Goal: Transaction & Acquisition: Purchase product/service

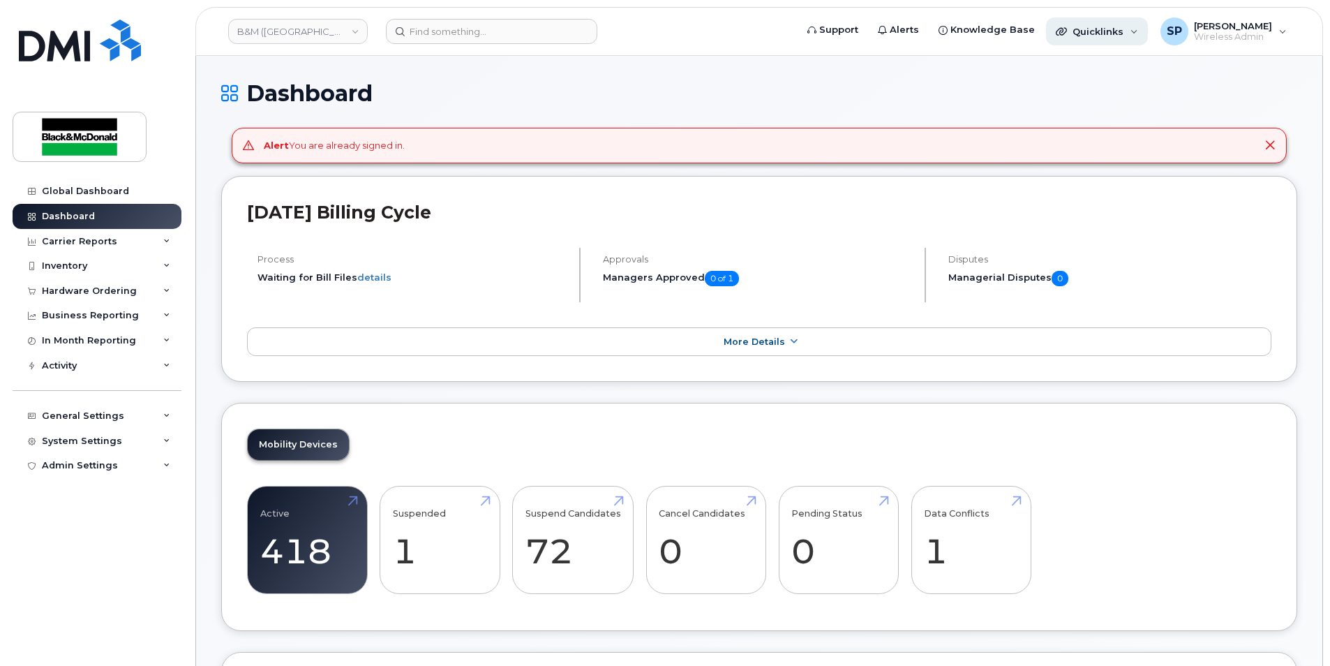
click at [1065, 29] on icon at bounding box center [1060, 31] width 11 height 11
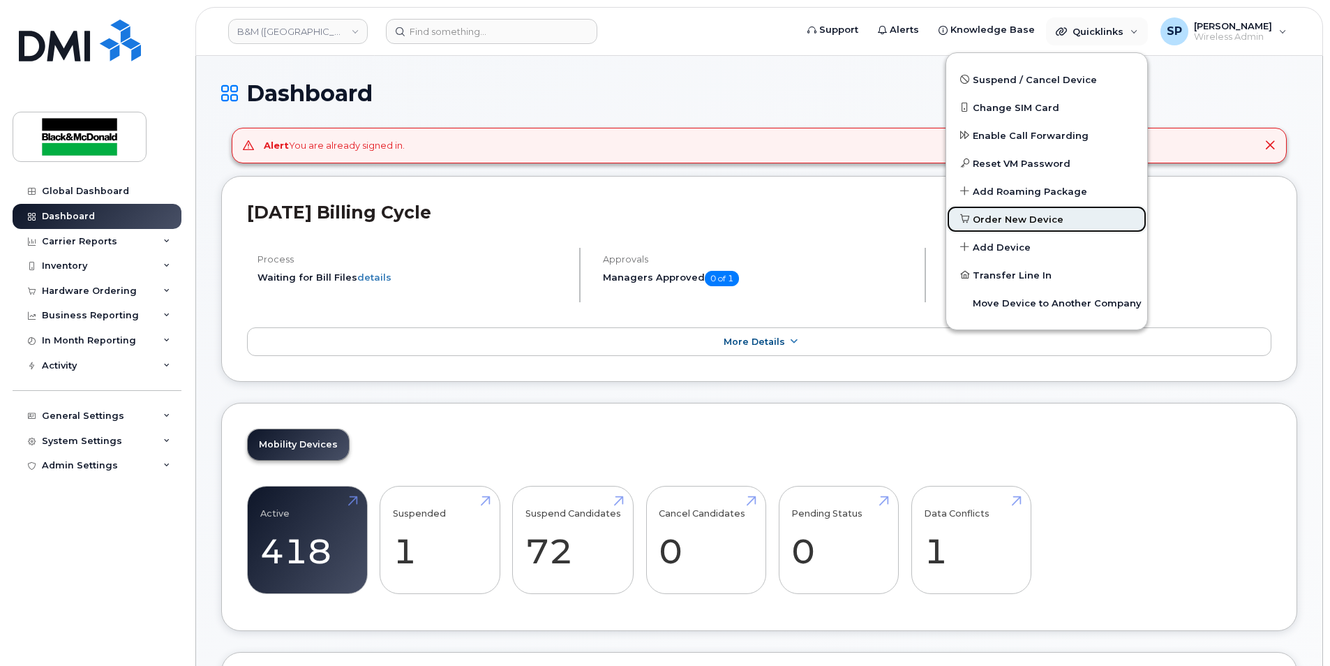
click at [993, 221] on span "Order New Device" at bounding box center [1017, 220] width 91 height 14
click at [802, 88] on h1 "Dashboard" at bounding box center [759, 93] width 1076 height 24
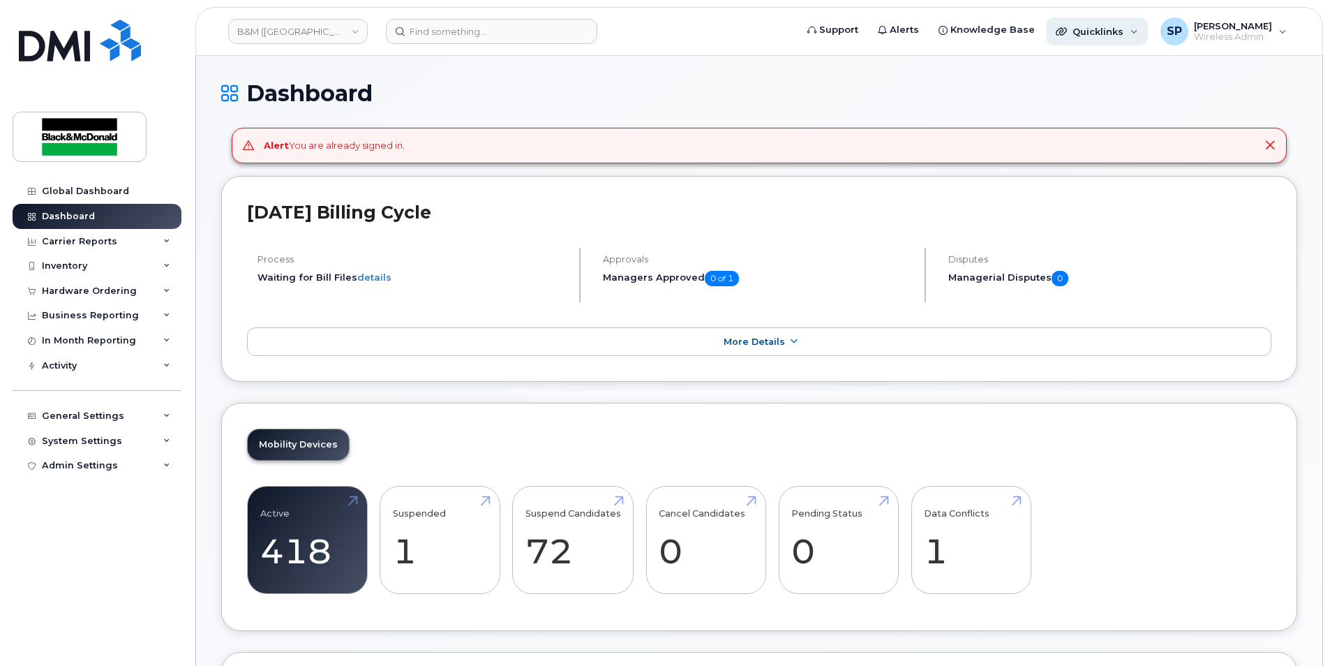
click at [1065, 36] on icon at bounding box center [1060, 31] width 11 height 11
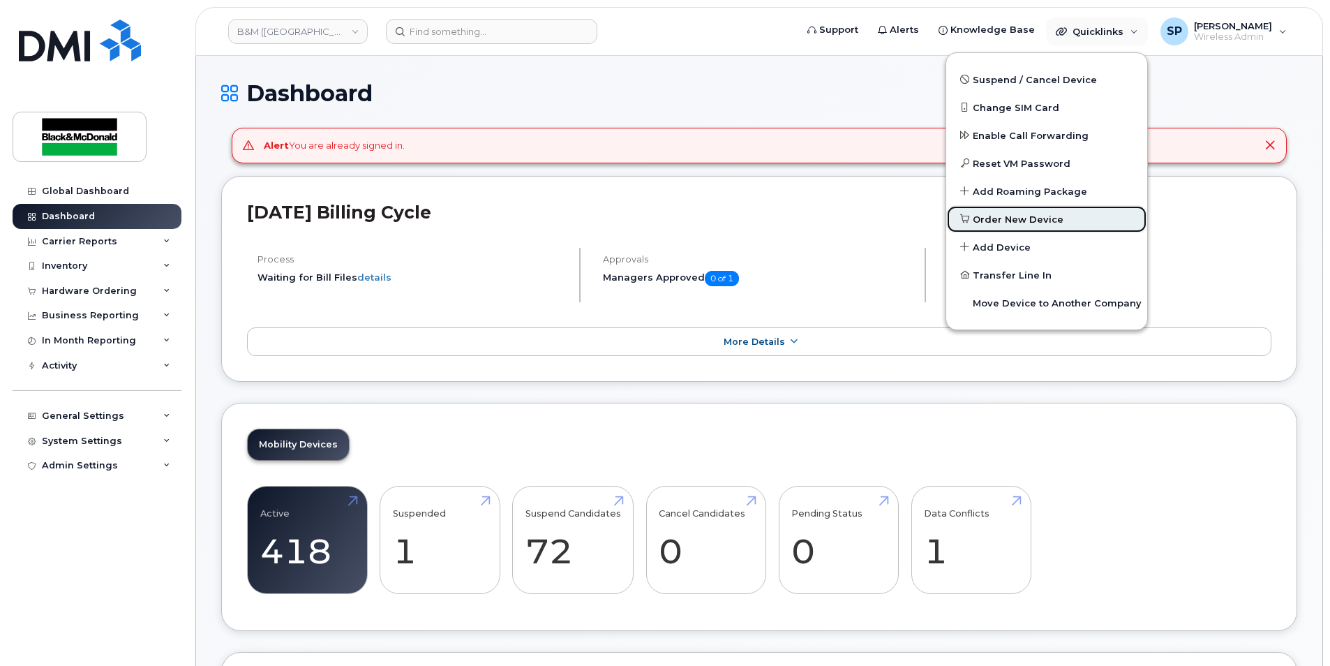
click at [1000, 218] on span "Order New Device" at bounding box center [1017, 220] width 91 height 14
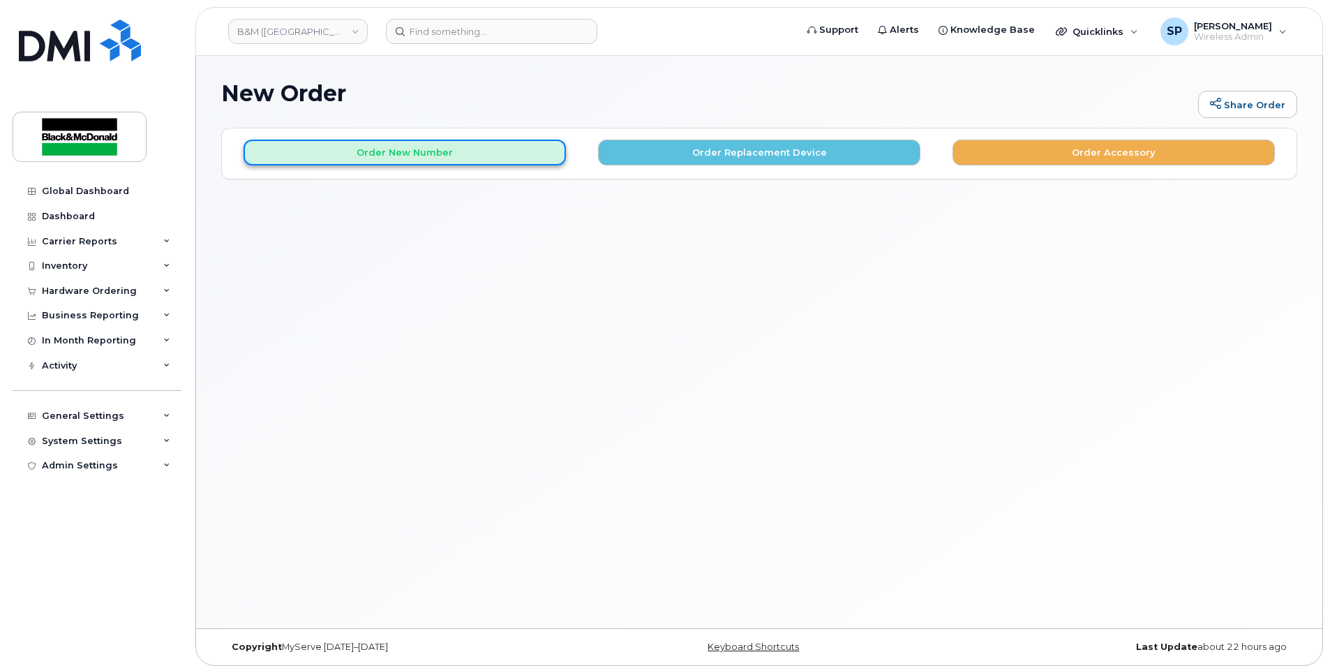
click at [507, 149] on button "Order New Number" at bounding box center [404, 153] width 322 height 26
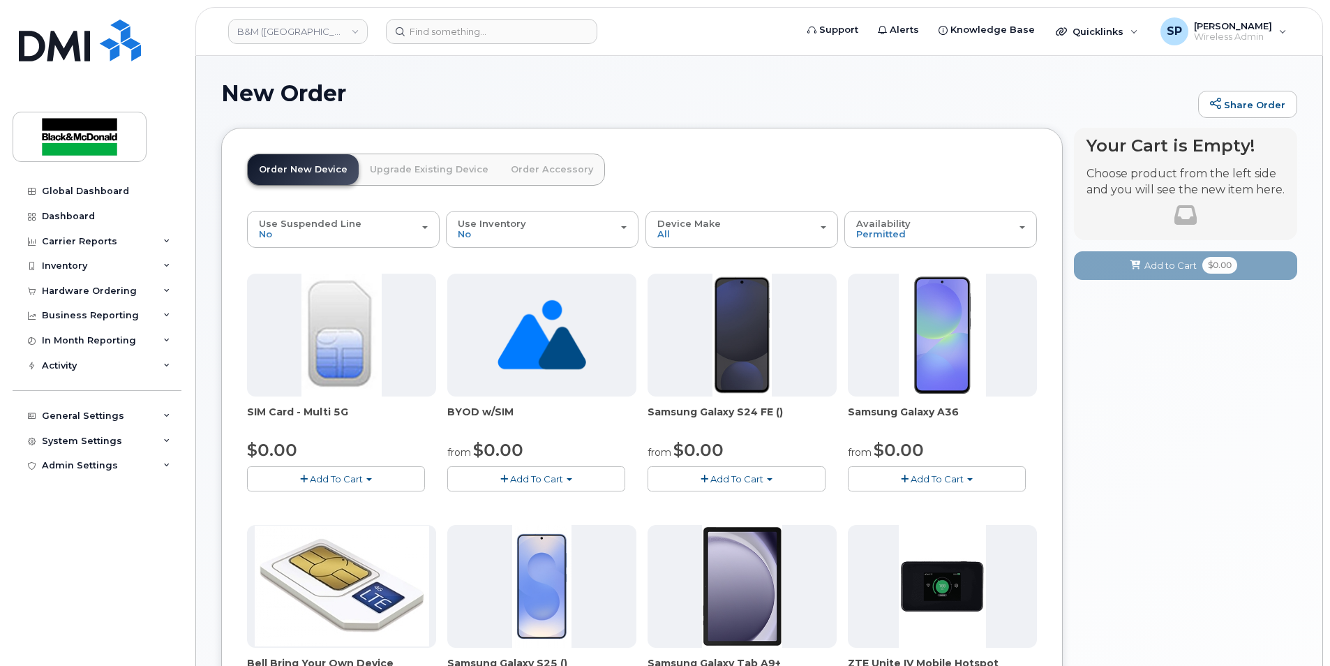
click at [728, 479] on span "Add To Cart" at bounding box center [736, 478] width 53 height 11
click at [728, 509] on link "$0.00 - 3 year term - voice & data plan (128GB)" at bounding box center [772, 504] width 242 height 17
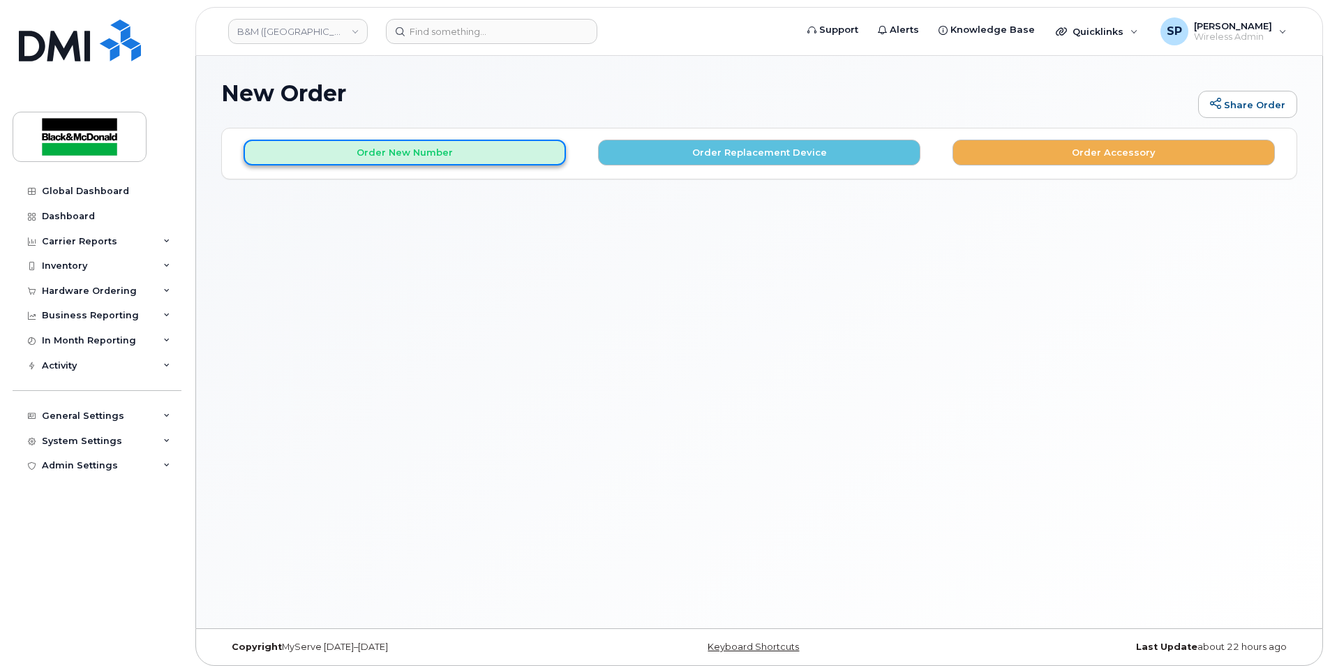
click at [423, 156] on button "Order New Number" at bounding box center [404, 153] width 322 height 26
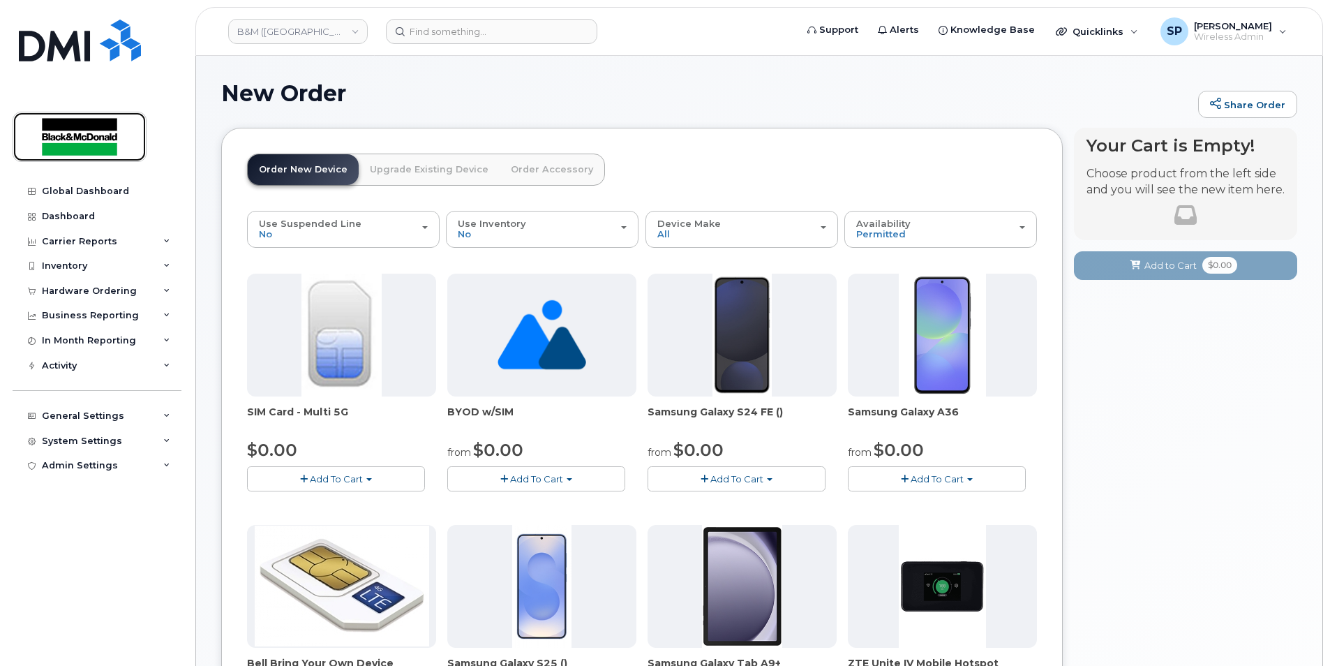
click at [112, 140] on img at bounding box center [79, 136] width 107 height 40
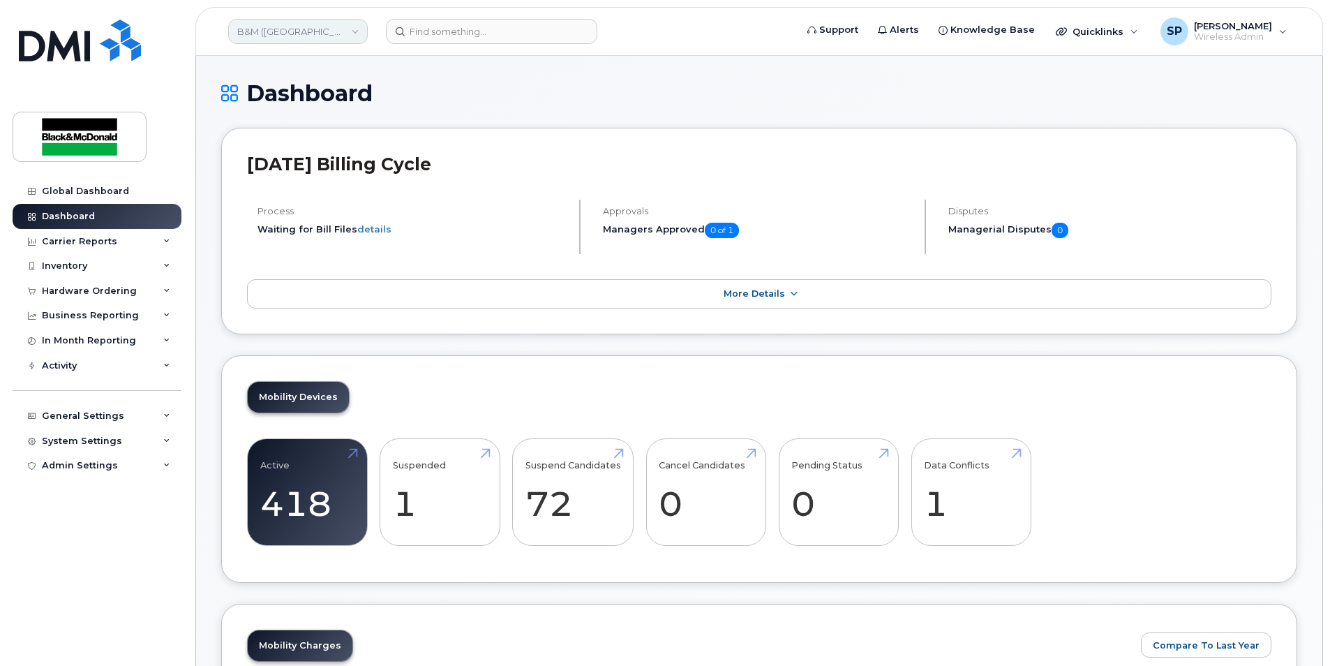
click at [309, 33] on link "B&M ([GEOGRAPHIC_DATA])" at bounding box center [298, 31] width 140 height 25
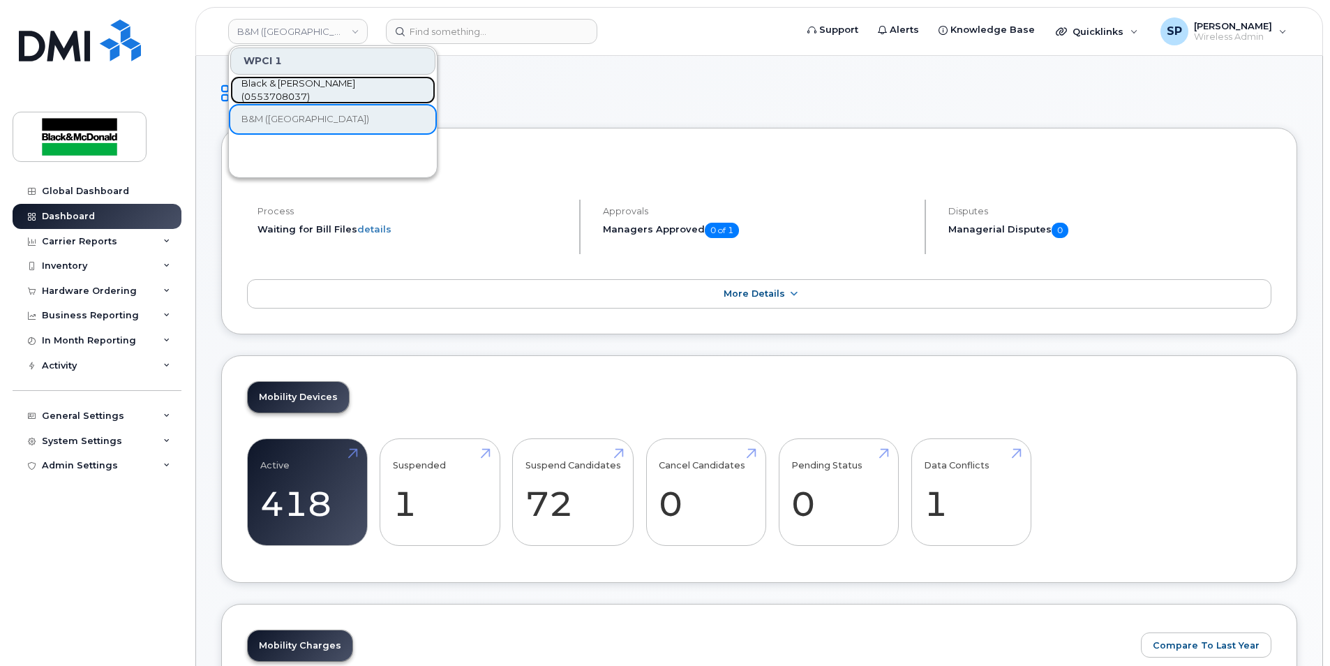
click at [305, 99] on link "Black & McDonald (0553708037)" at bounding box center [332, 90] width 205 height 28
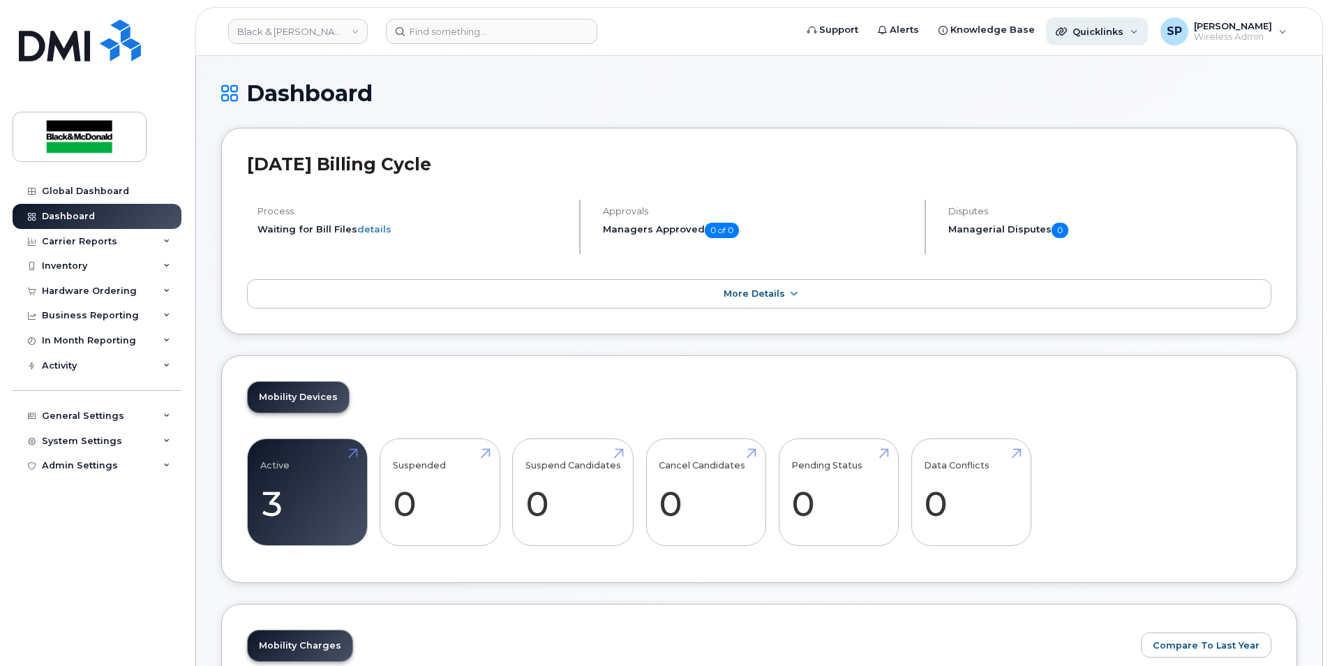
click at [1089, 30] on span "Quicklinks" at bounding box center [1097, 31] width 51 height 11
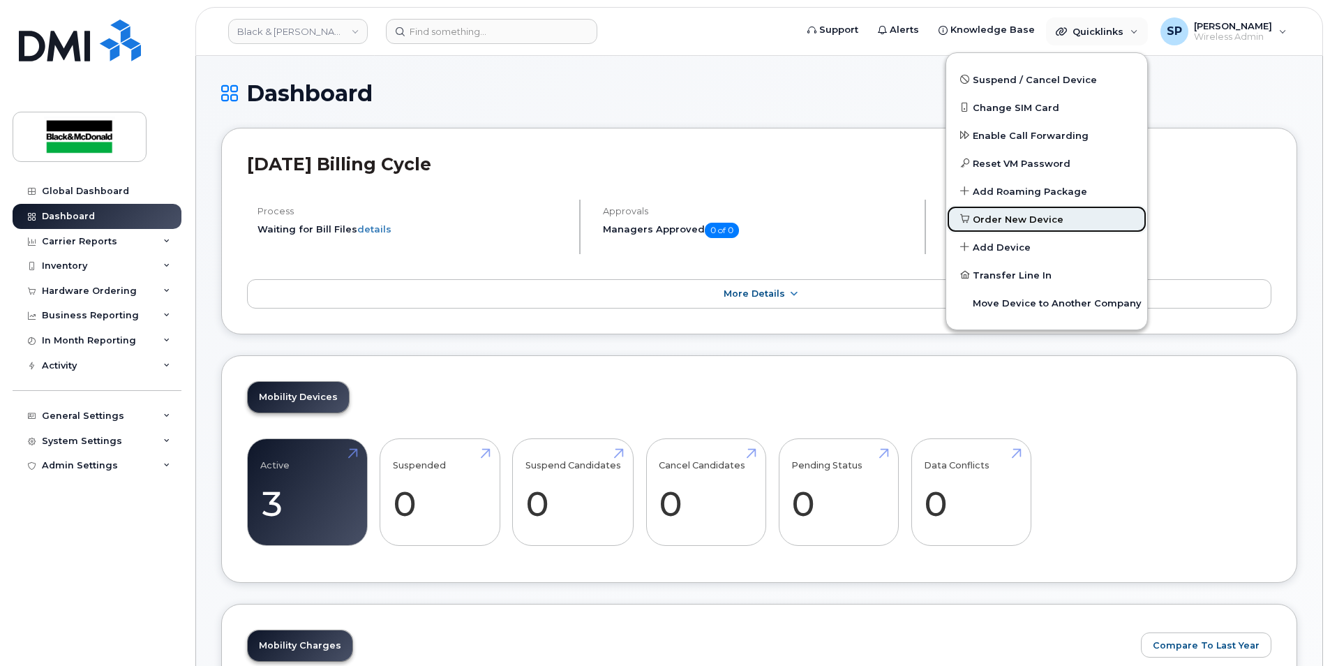
click at [992, 221] on span "Order New Device" at bounding box center [1017, 220] width 91 height 14
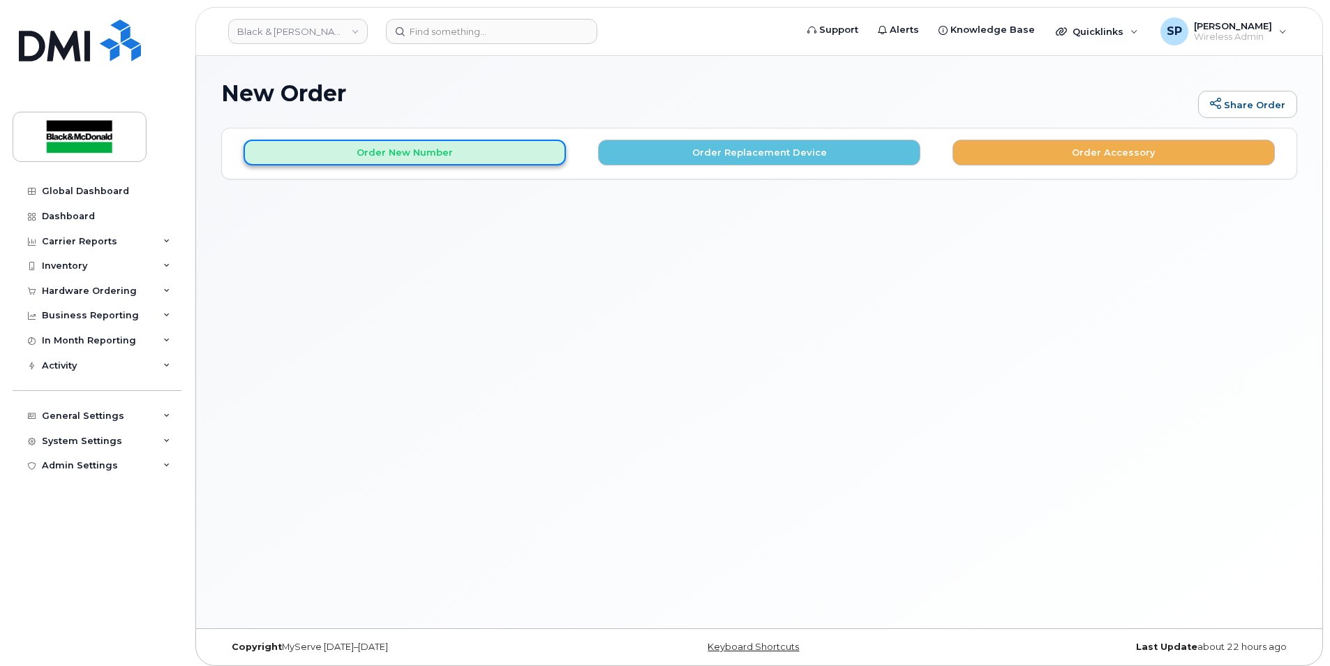
click at [369, 151] on button "Order New Number" at bounding box center [404, 153] width 322 height 26
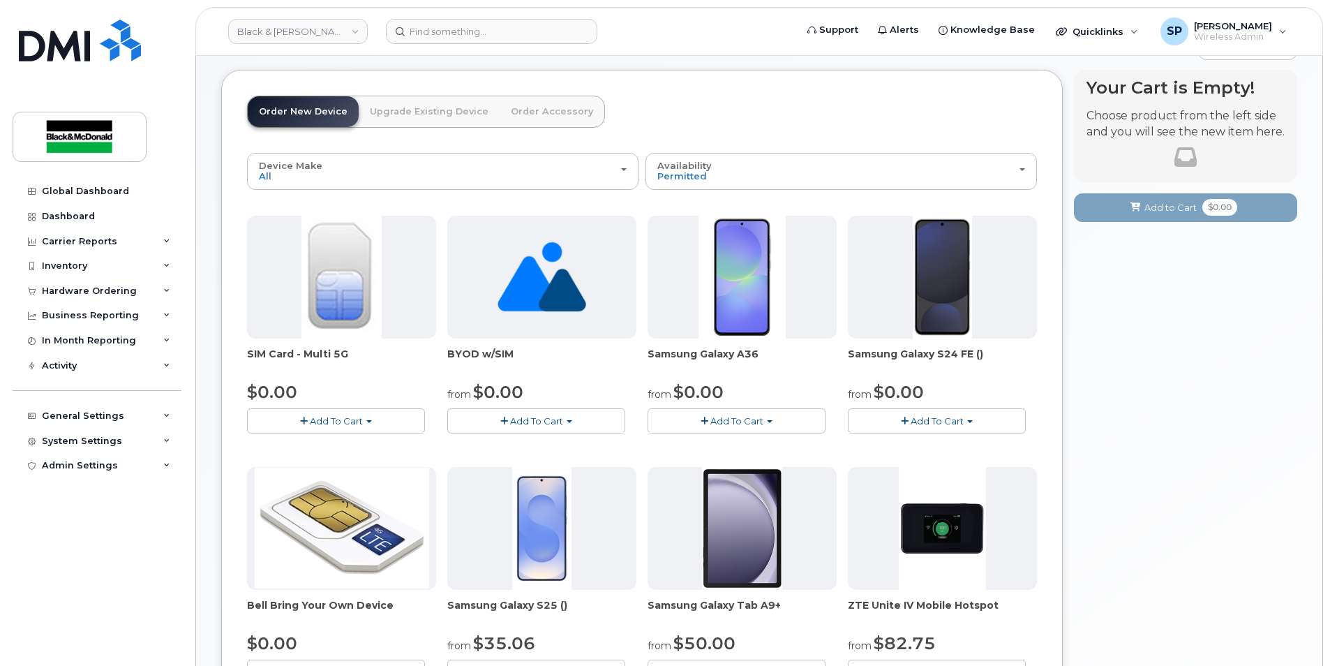
scroll to position [138, 0]
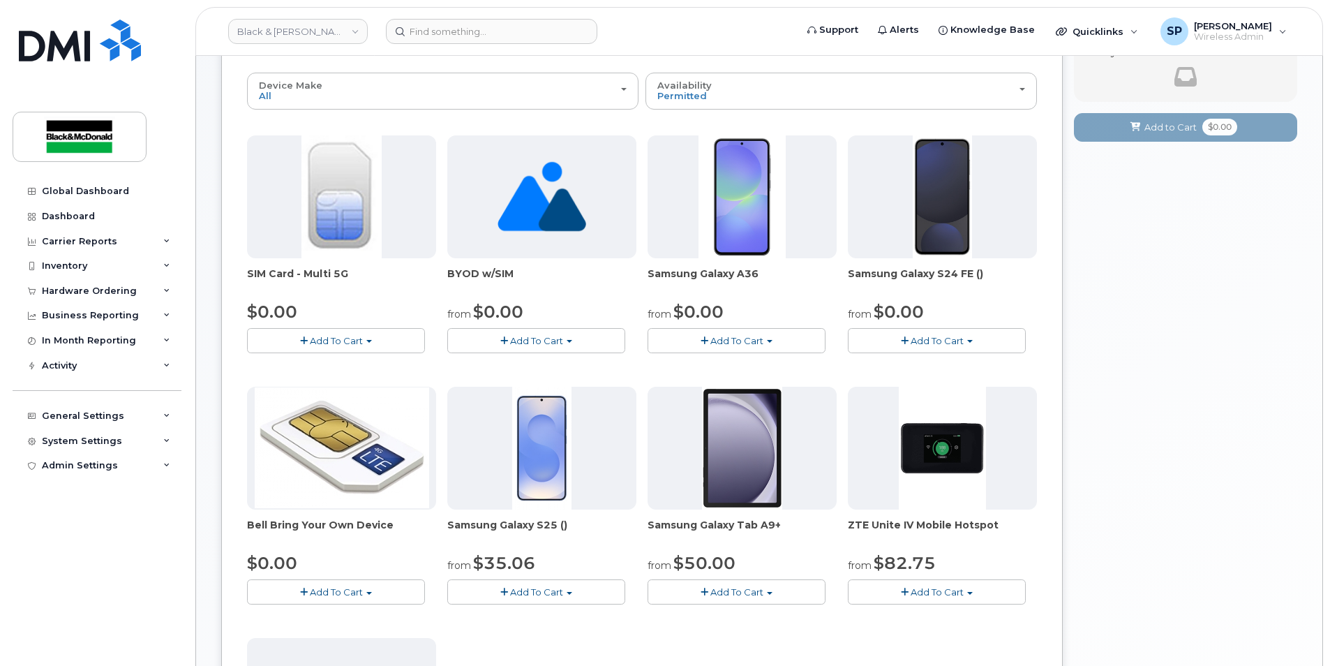
click at [737, 588] on span "Add To Cart" at bounding box center [736, 591] width 53 height 11
click at [724, 614] on link "$50.00 - 3 year term" at bounding box center [717, 617] width 133 height 17
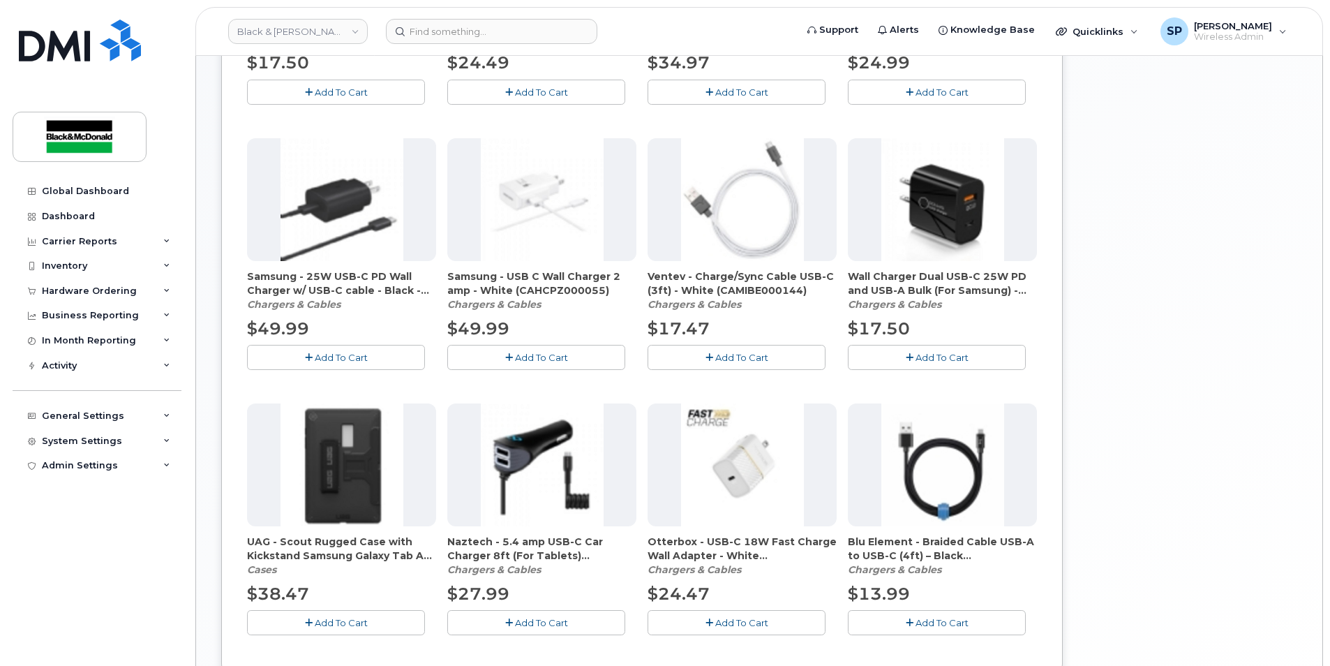
scroll to position [551, 0]
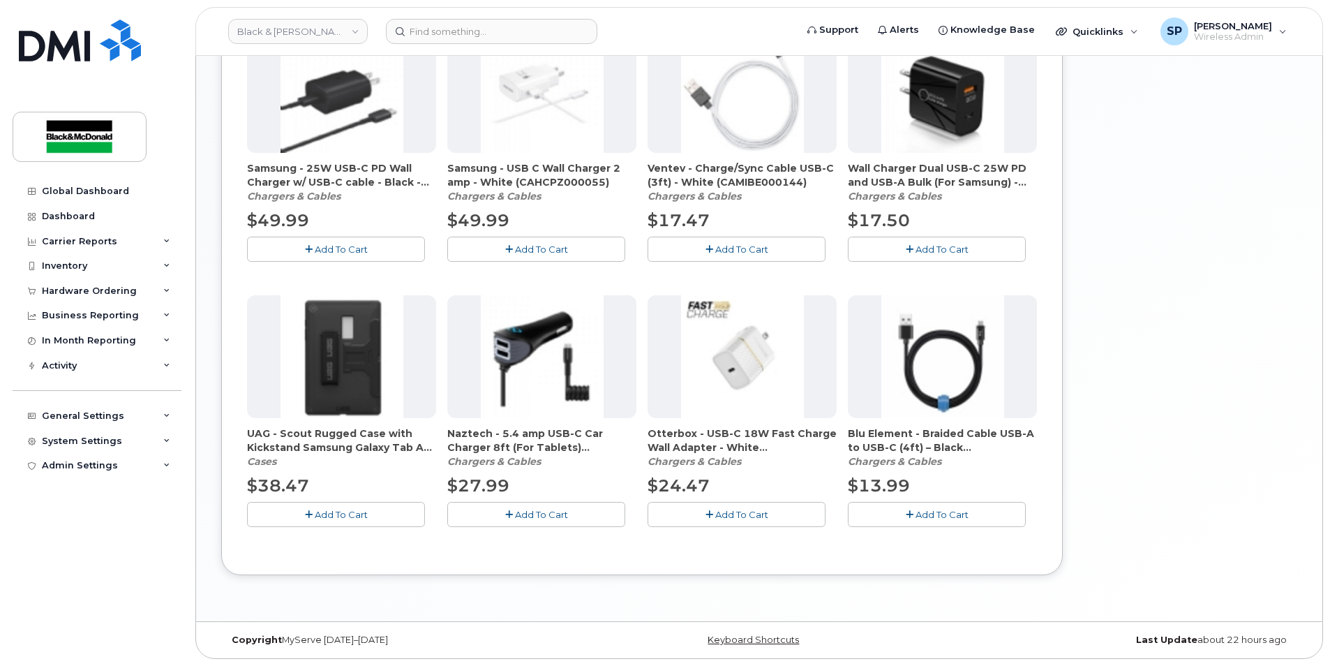
drag, startPoint x: 362, startPoint y: 509, endPoint x: 405, endPoint y: 512, distance: 42.7
click at [362, 509] on span "Add To Cart" at bounding box center [341, 514] width 53 height 11
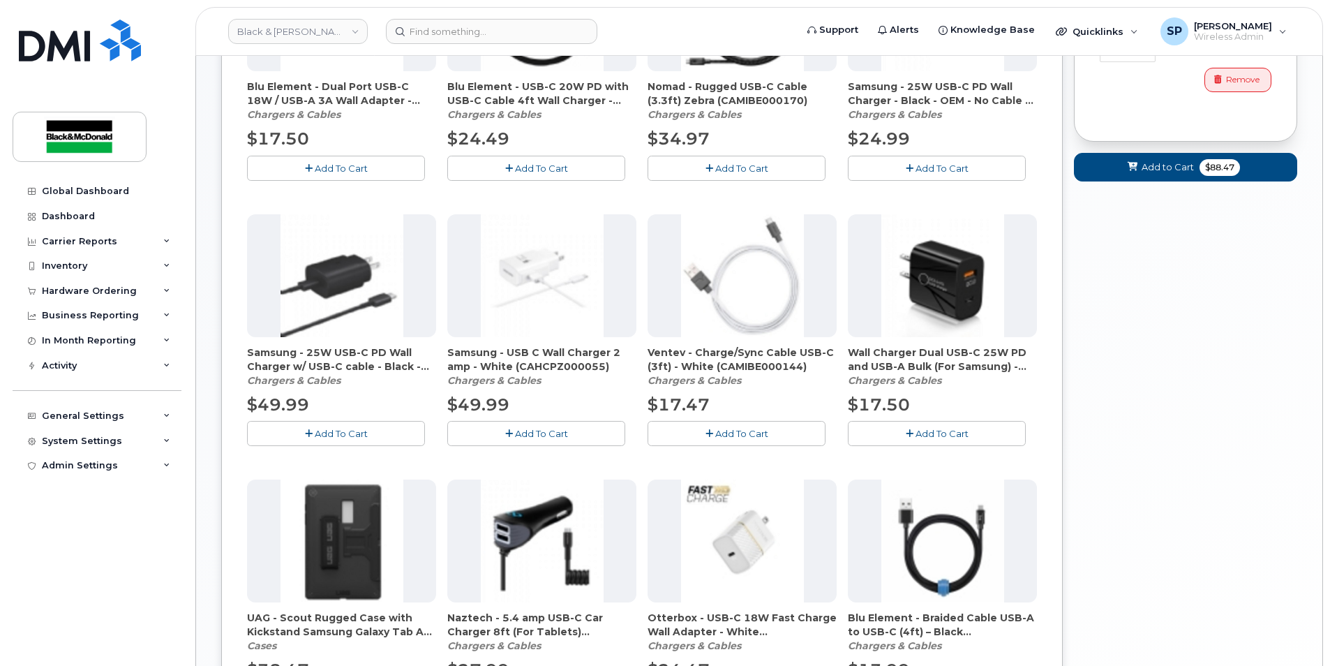
scroll to position [182, 0]
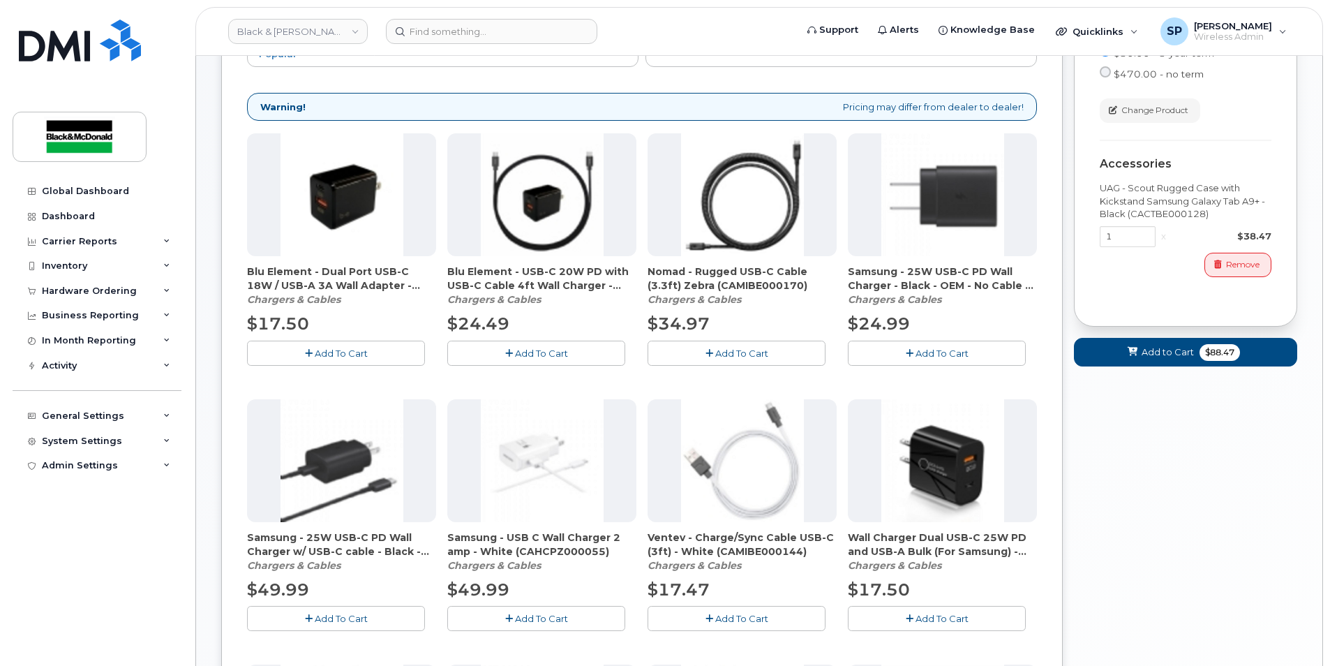
click at [1178, 336] on form "Cart active suspended Carrier Device Additional cost to upgrading the device Se…" at bounding box center [1185, 156] width 223 height 421
click at [1178, 349] on span "Add to Cart" at bounding box center [1167, 351] width 52 height 13
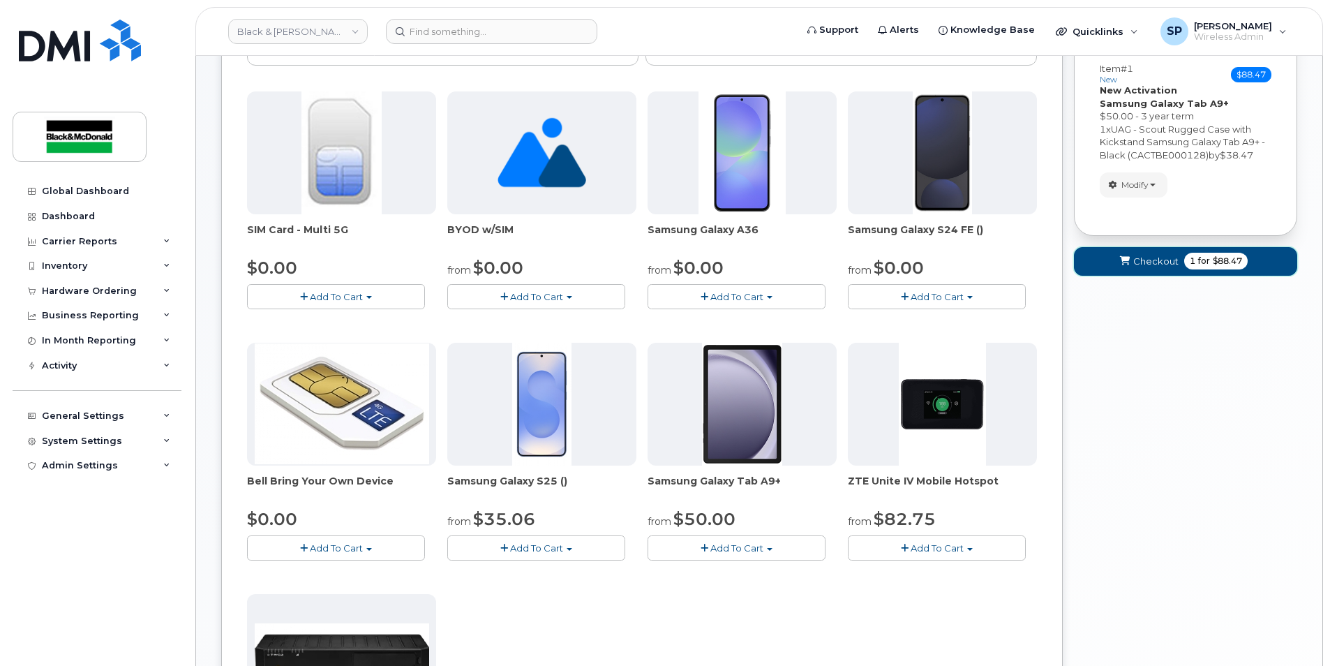
click at [1175, 261] on span "Checkout" at bounding box center [1155, 261] width 45 height 13
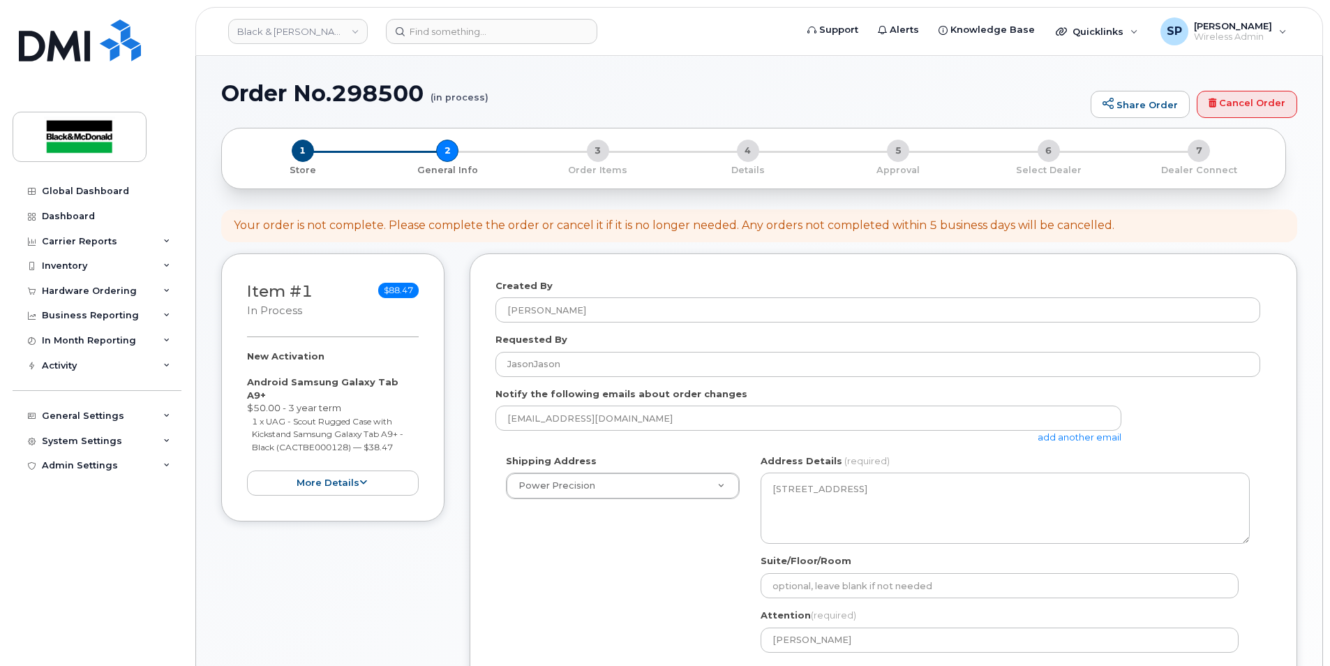
select select
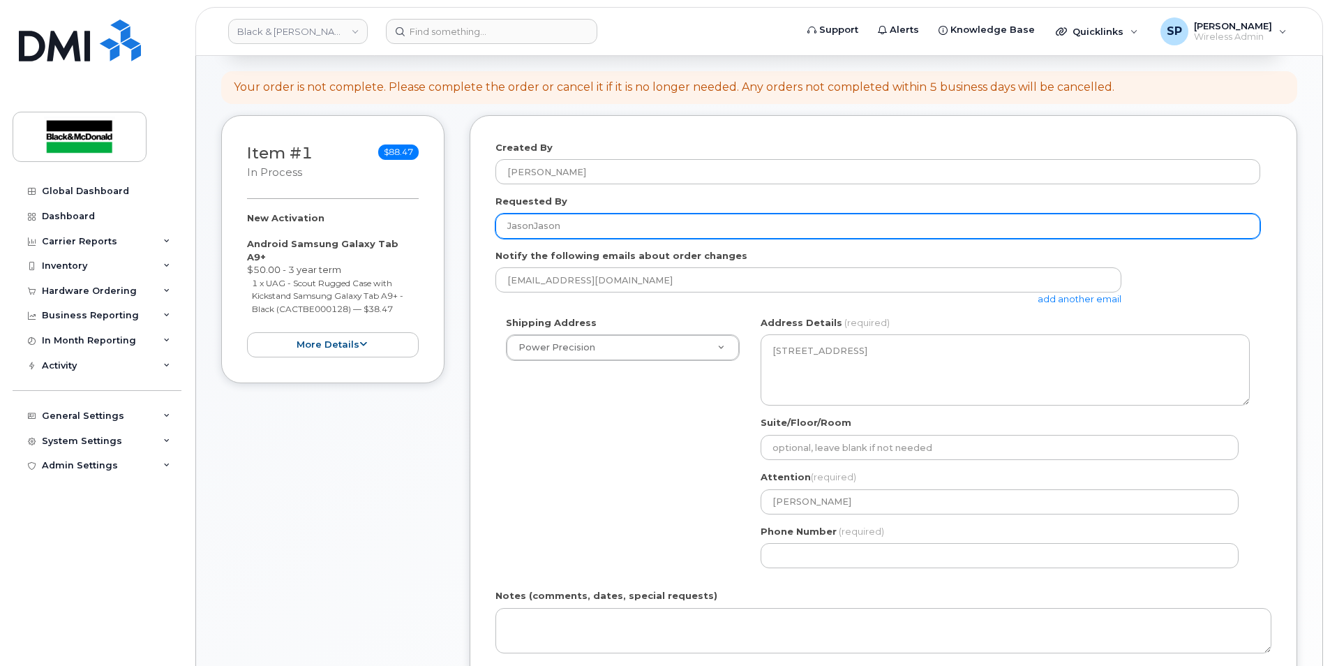
click at [582, 225] on input "JasonJason" at bounding box center [877, 225] width 765 height 25
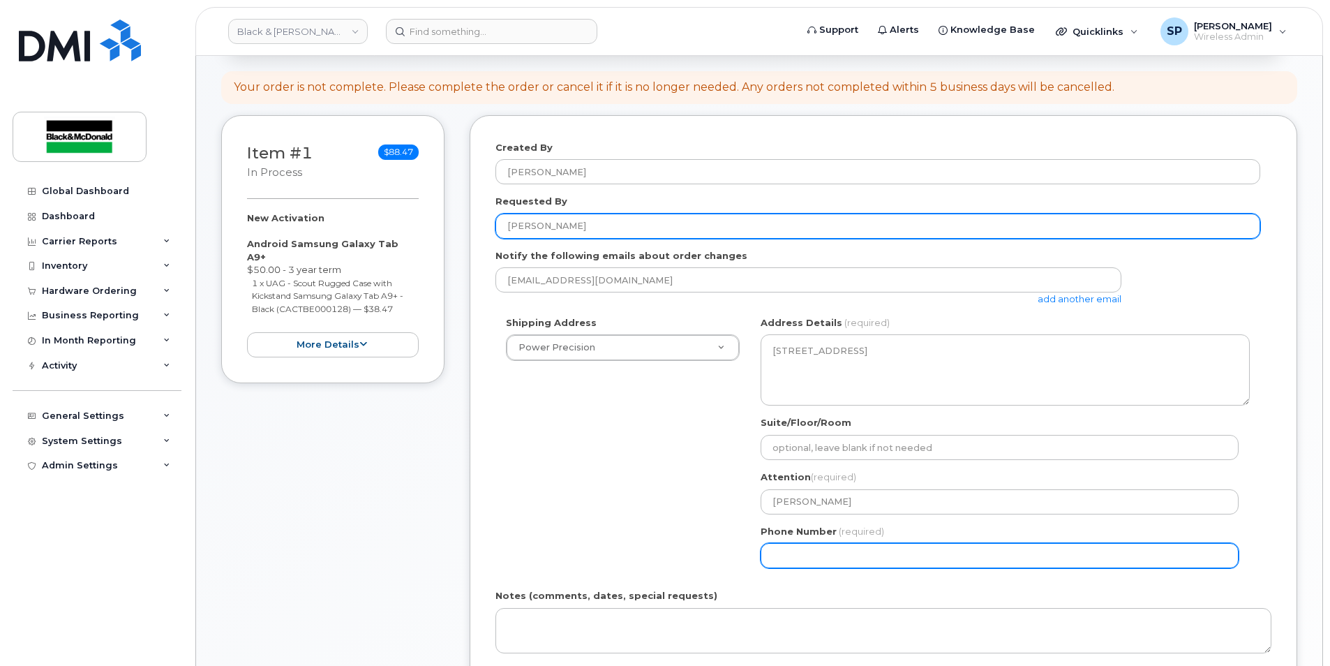
type input "[PERSON_NAME]"
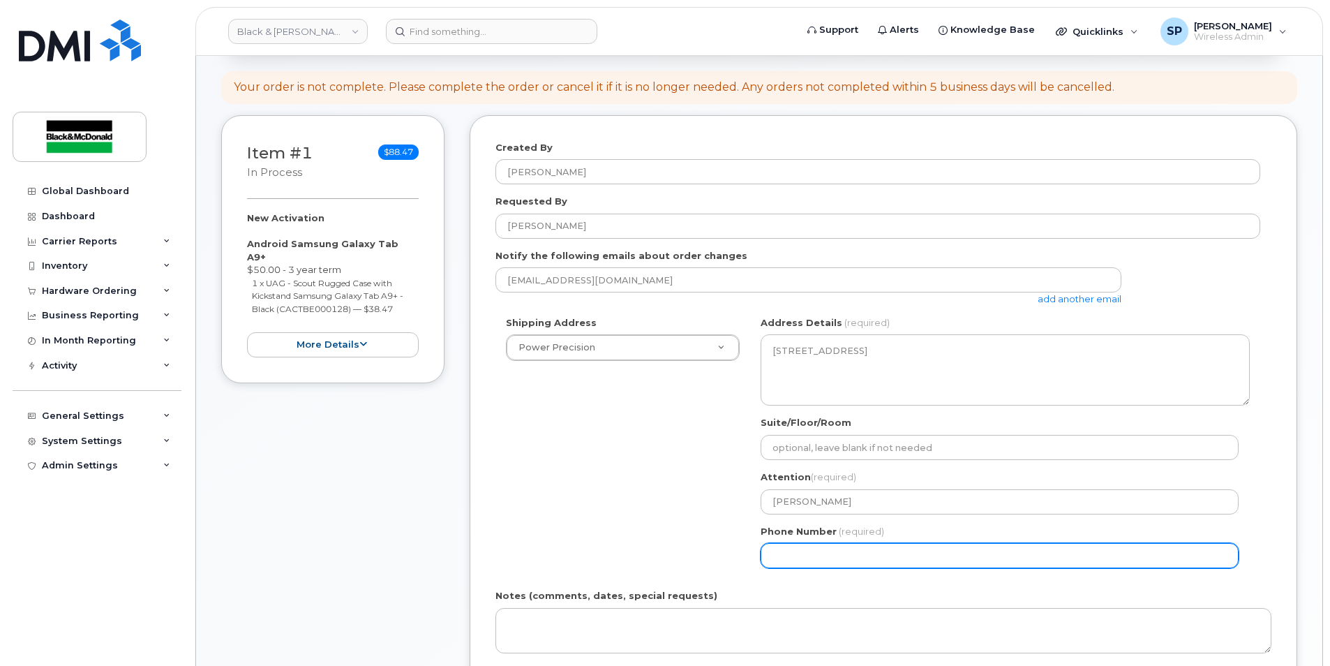
click at [790, 559] on input "Phone Number" at bounding box center [999, 555] width 478 height 25
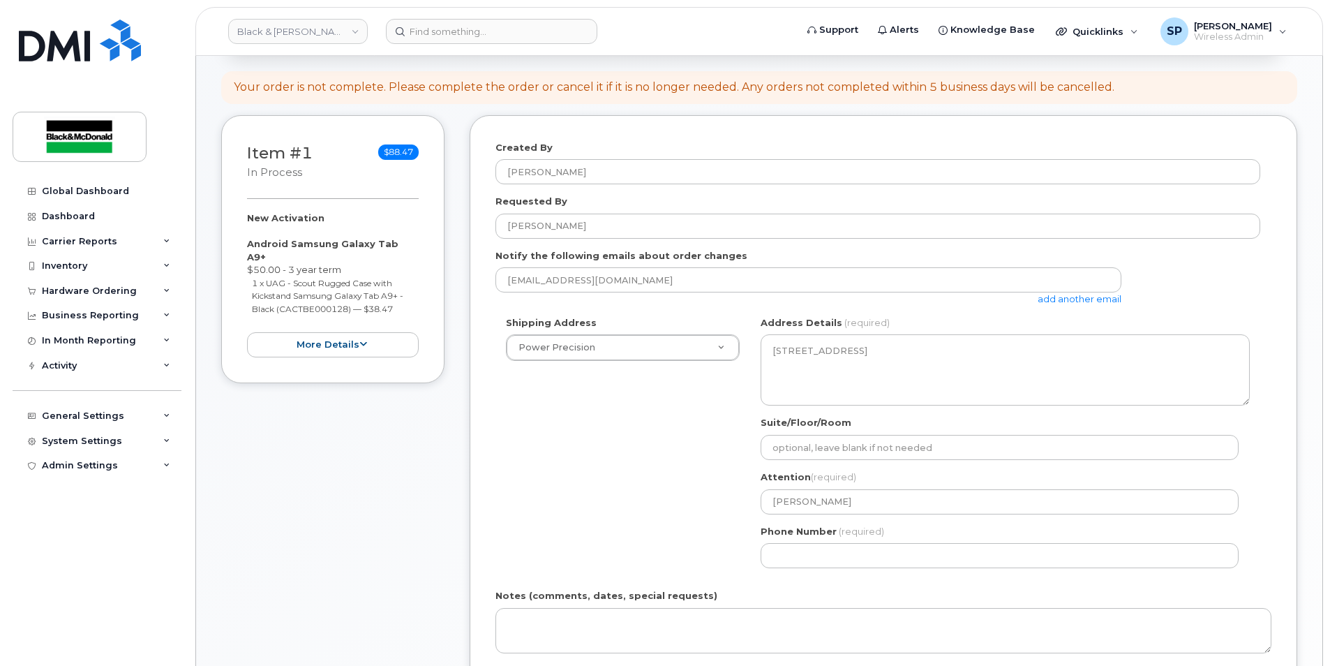
click at [722, 532] on div "Shipping Address Power Precision Power Precision NB Bathurst Search your addres…" at bounding box center [877, 447] width 765 height 262
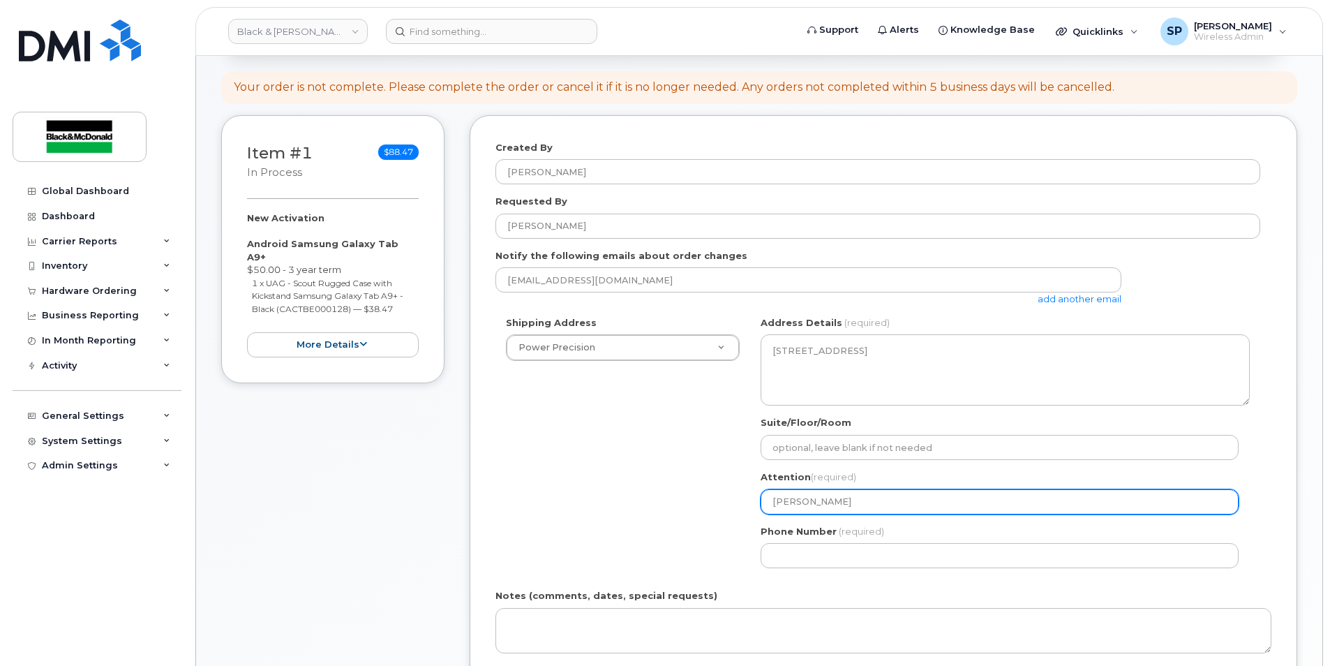
drag, startPoint x: 857, startPoint y: 501, endPoint x: 695, endPoint y: 511, distance: 162.1
click at [695, 511] on div "Shipping Address Power Precision Power Precision NB Bathurst Search your addres…" at bounding box center [877, 447] width 765 height 262
select select
type input "J"
select select
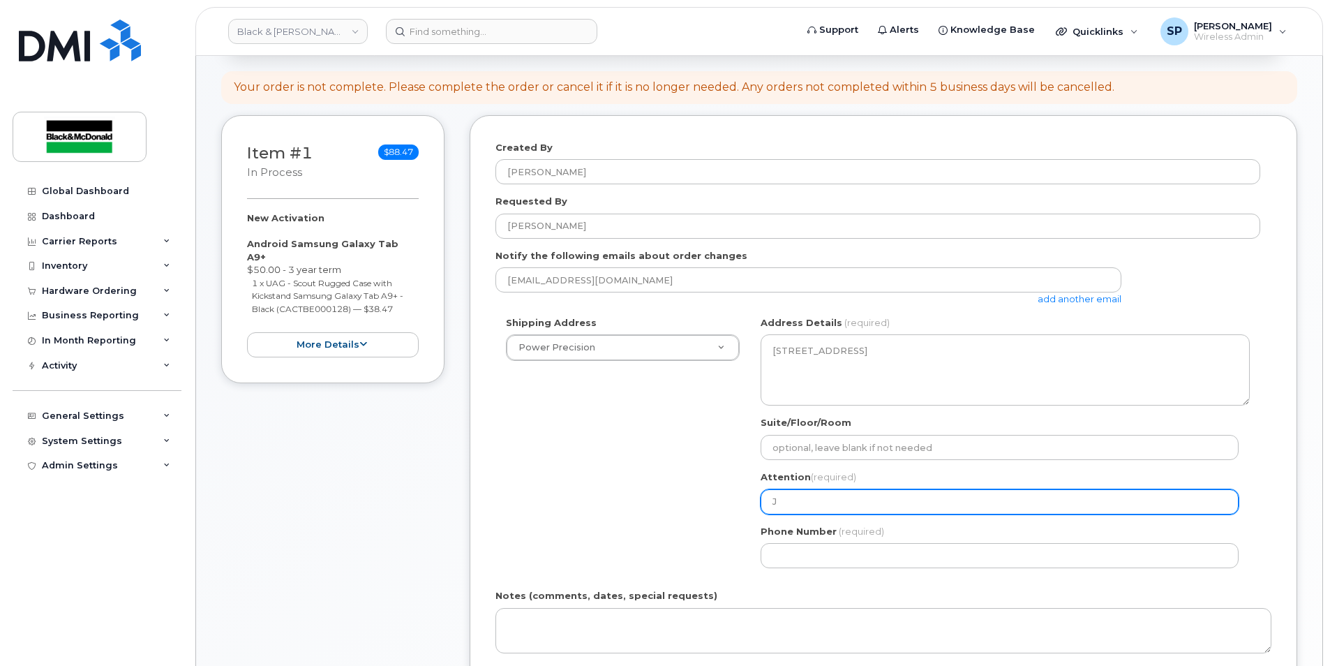
type input "Ja"
select select
type input "Jas"
select select
type input "Jaso"
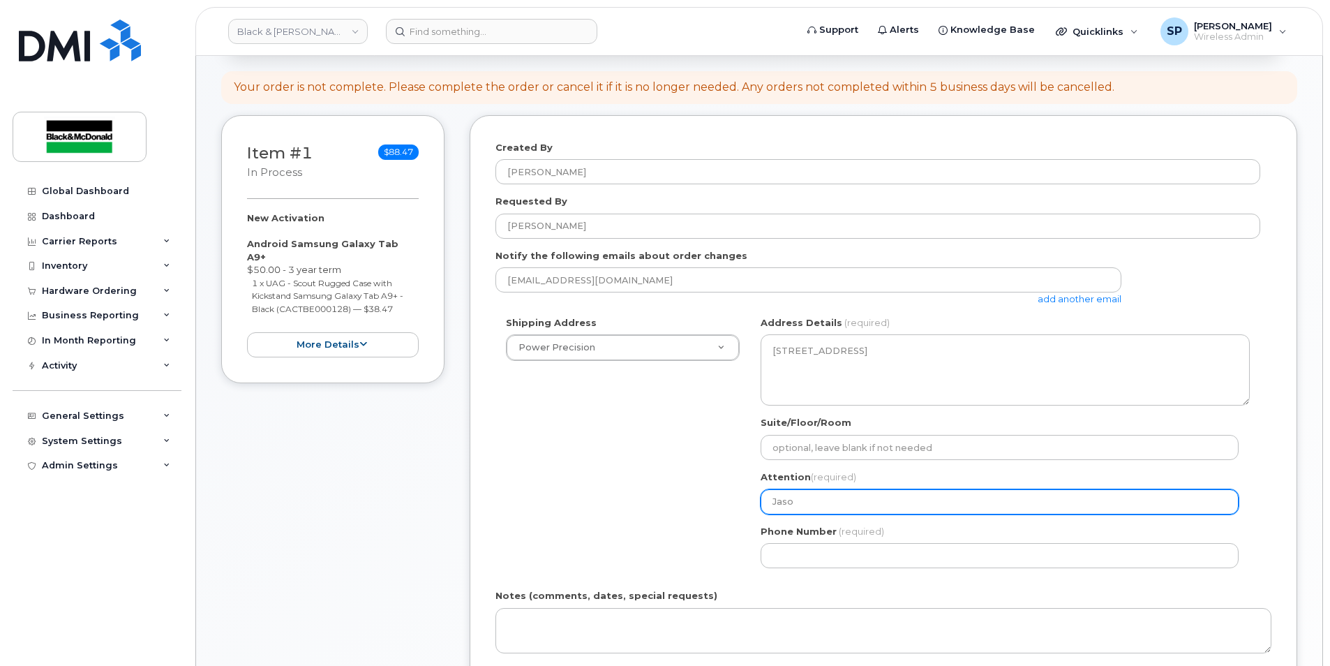
select select
type input "Jason"
drag, startPoint x: 845, startPoint y: 502, endPoint x: 693, endPoint y: 500, distance: 152.1
click at [693, 500] on div "Shipping Address Power Precision Power Precision NB Bathurst Search your addres…" at bounding box center [877, 447] width 765 height 262
select select
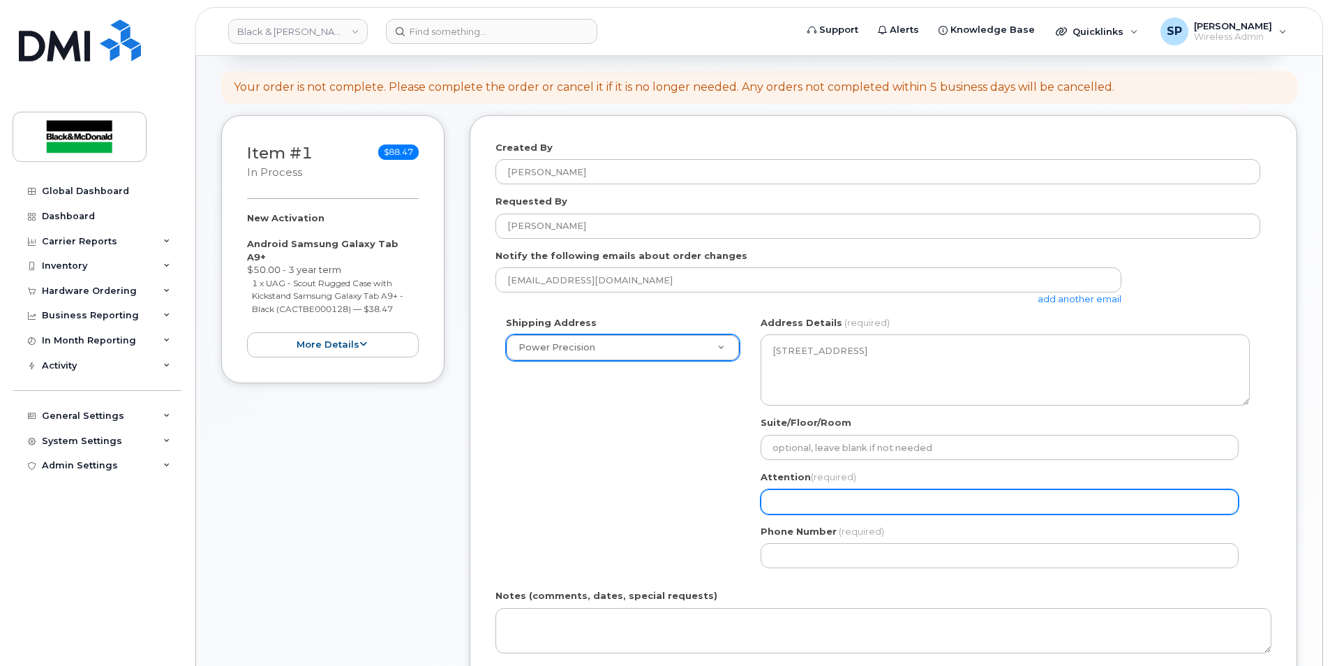
select select
type input "M"
select select
type input "Ma"
select select
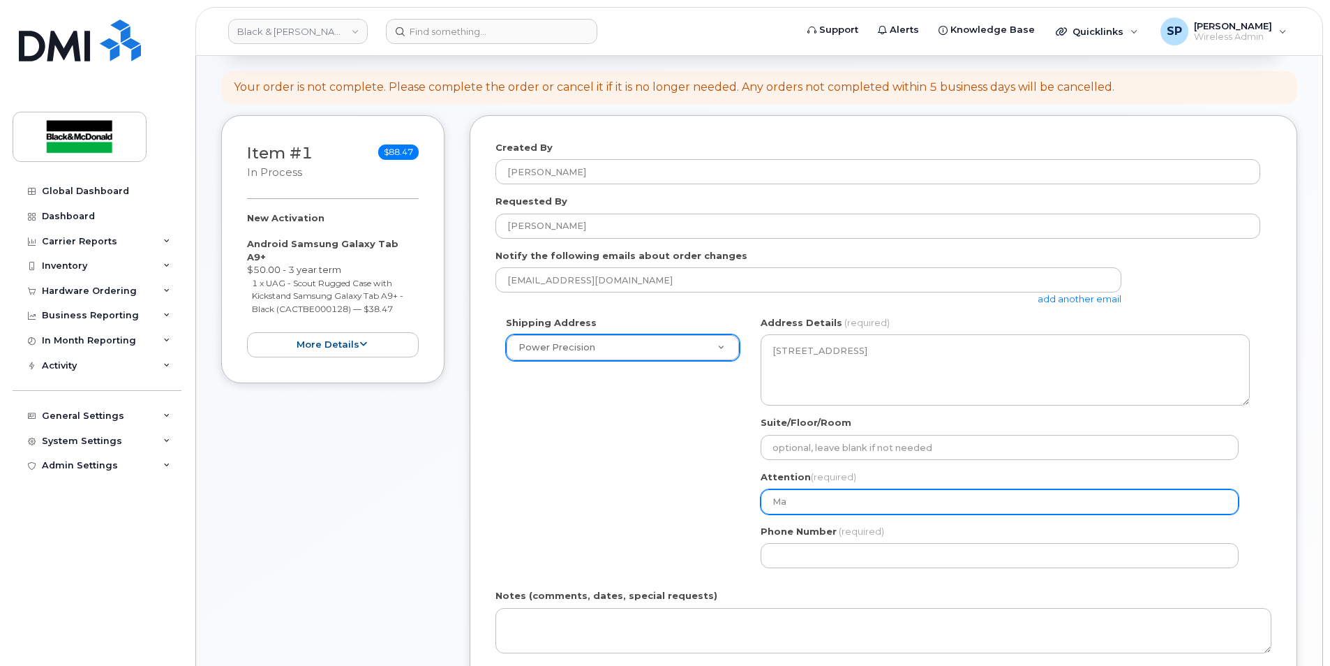
type input "Mah"
select select
type input "Maha"
select select
type input "Maha D"
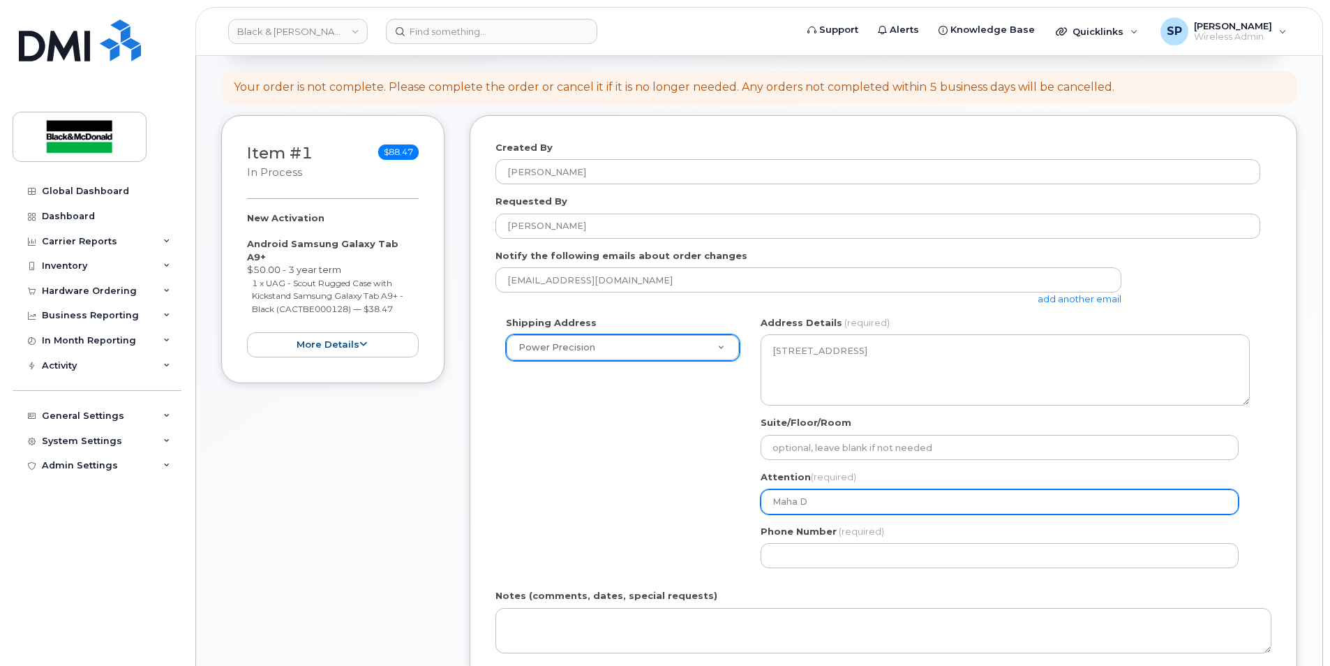
select select
type input "Maha Da"
select select
type input "Maha Dao"
select select
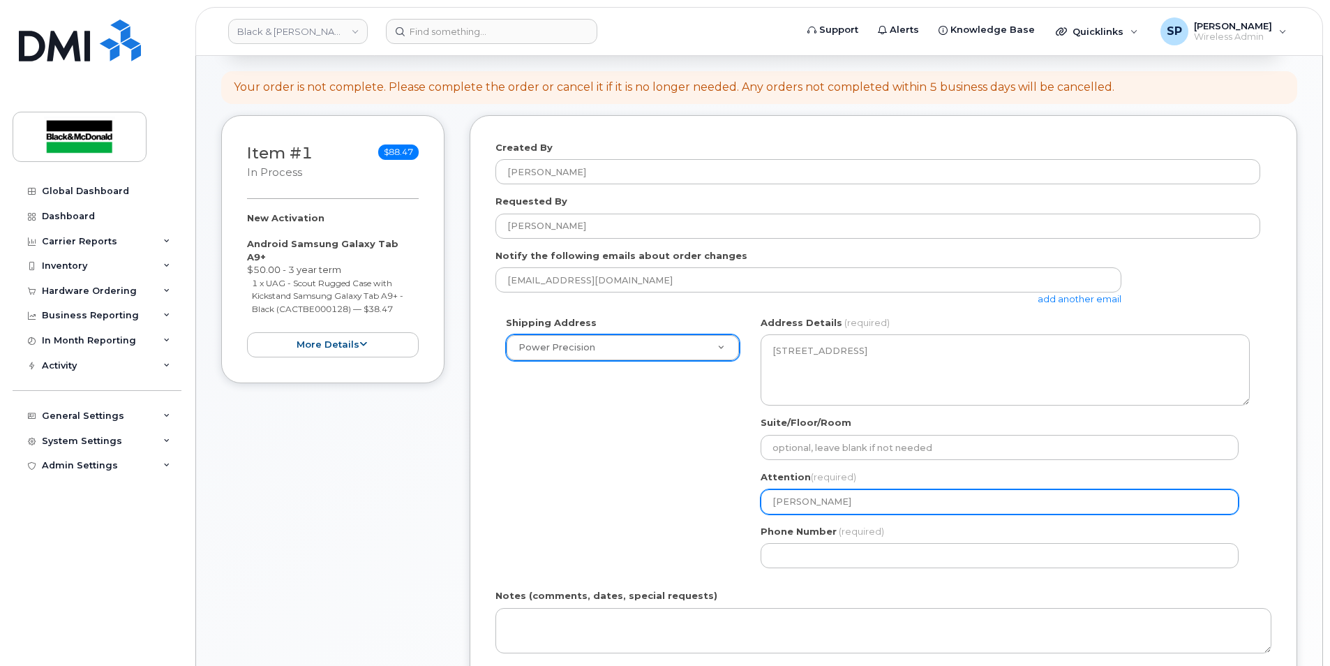
type input "Maha Daou"
select select
type input "Maha Dao"
select select
type input "Maha Daou"
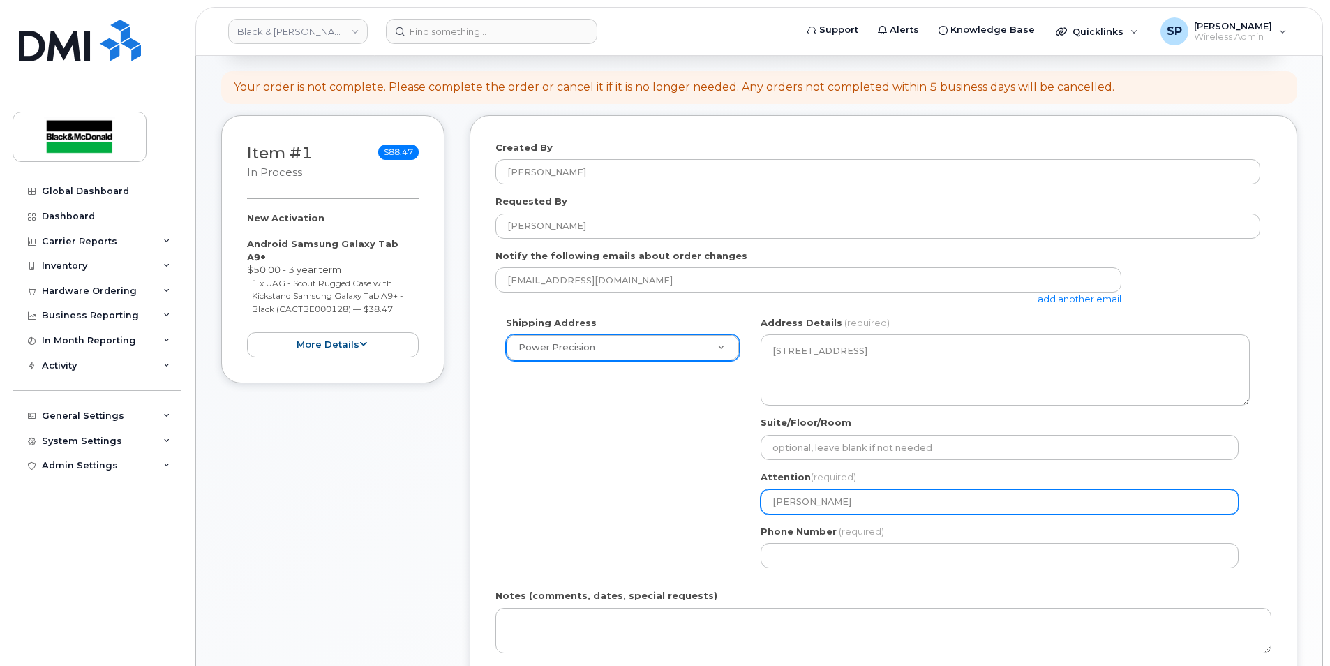
select select
type input "Maha Daour"
select select
type input "[PERSON_NAME]"
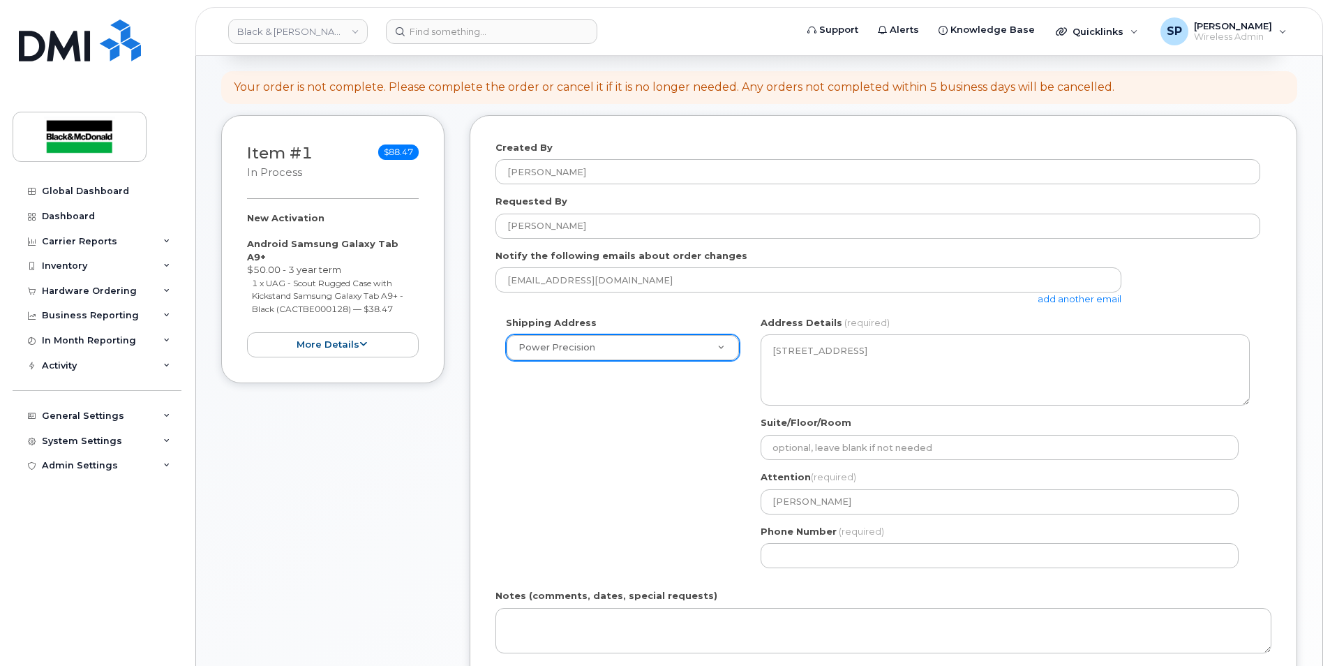
click at [733, 489] on div "Shipping Address Power Precision Power Precision NB Bathurst Search your addres…" at bounding box center [877, 447] width 765 height 262
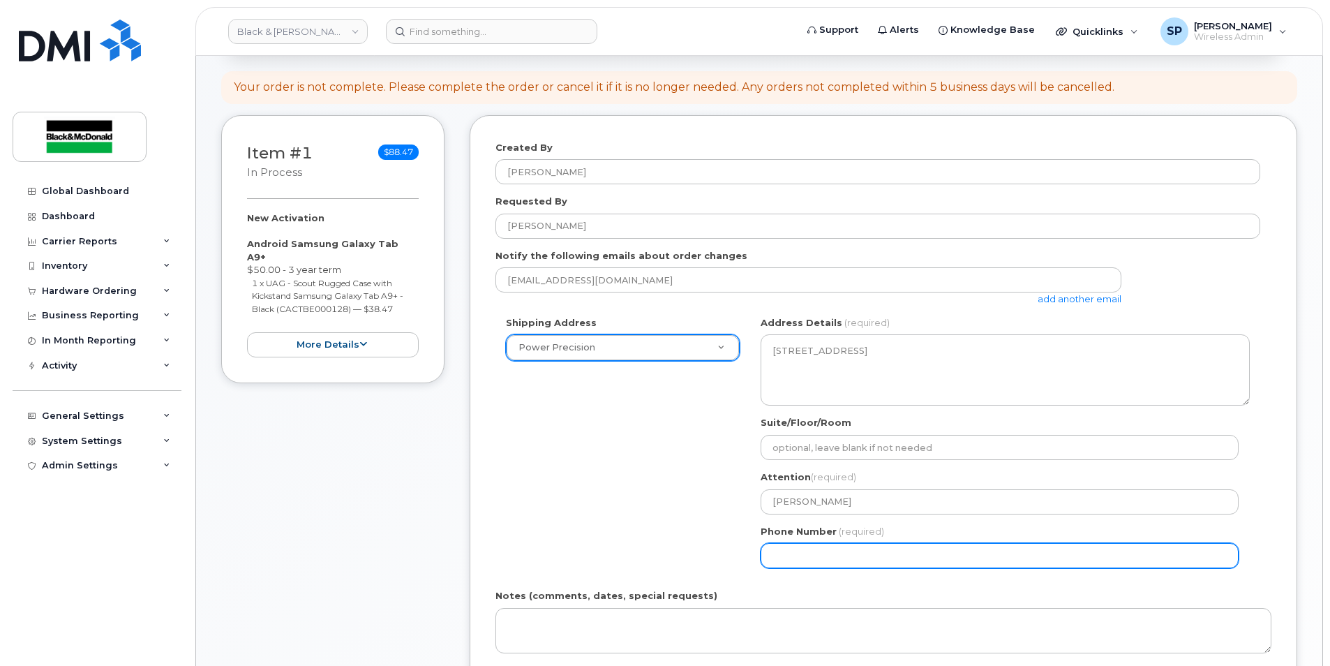
click at [793, 554] on input "Phone Number" at bounding box center [999, 555] width 478 height 25
select select
type input "9024683101"
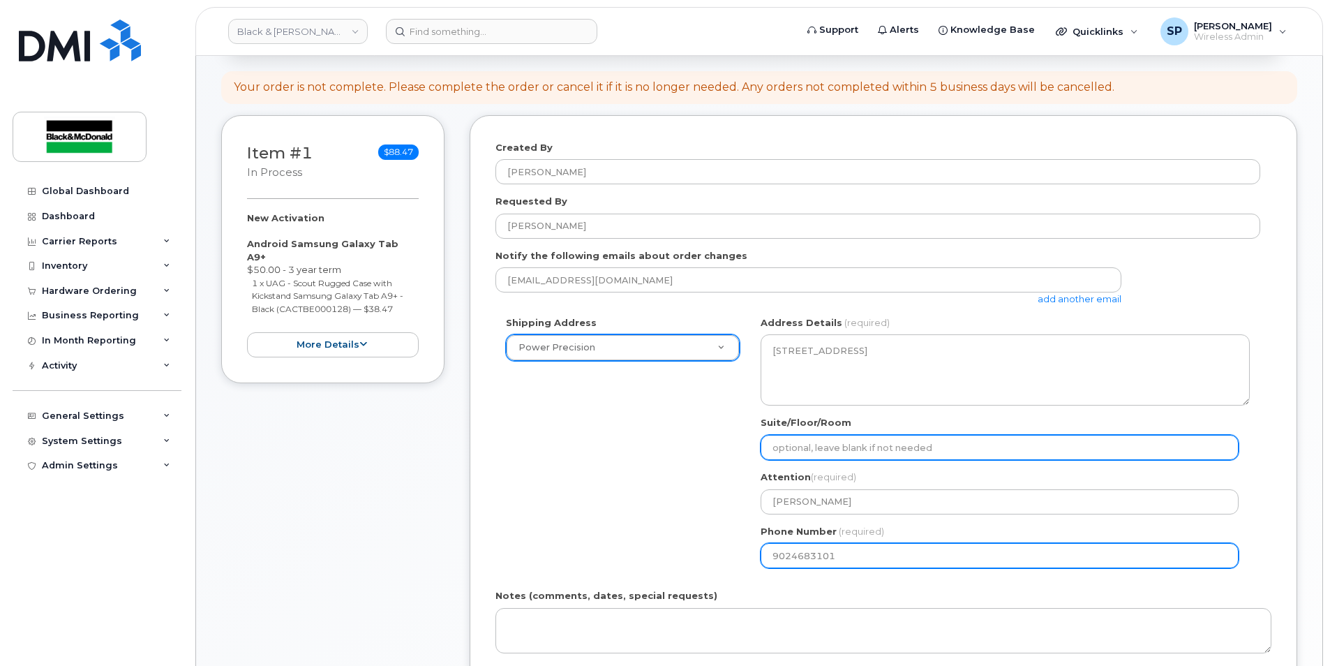
type textarea "PO #80535820"
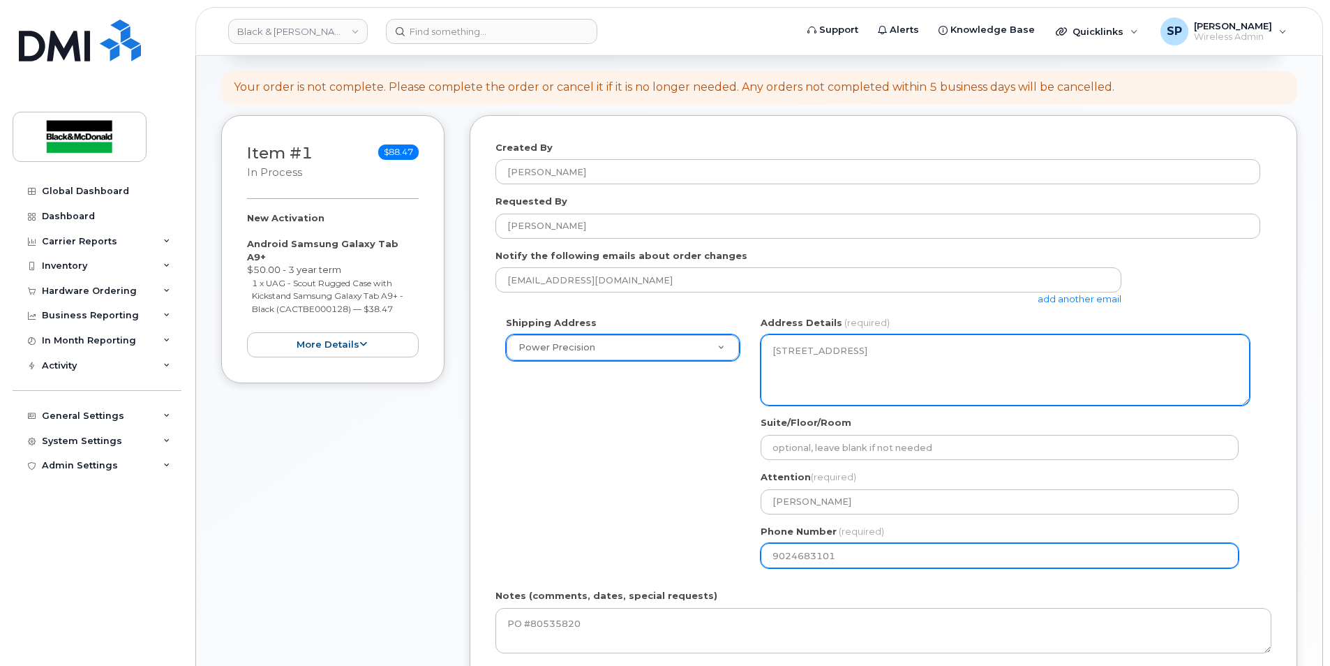
select select
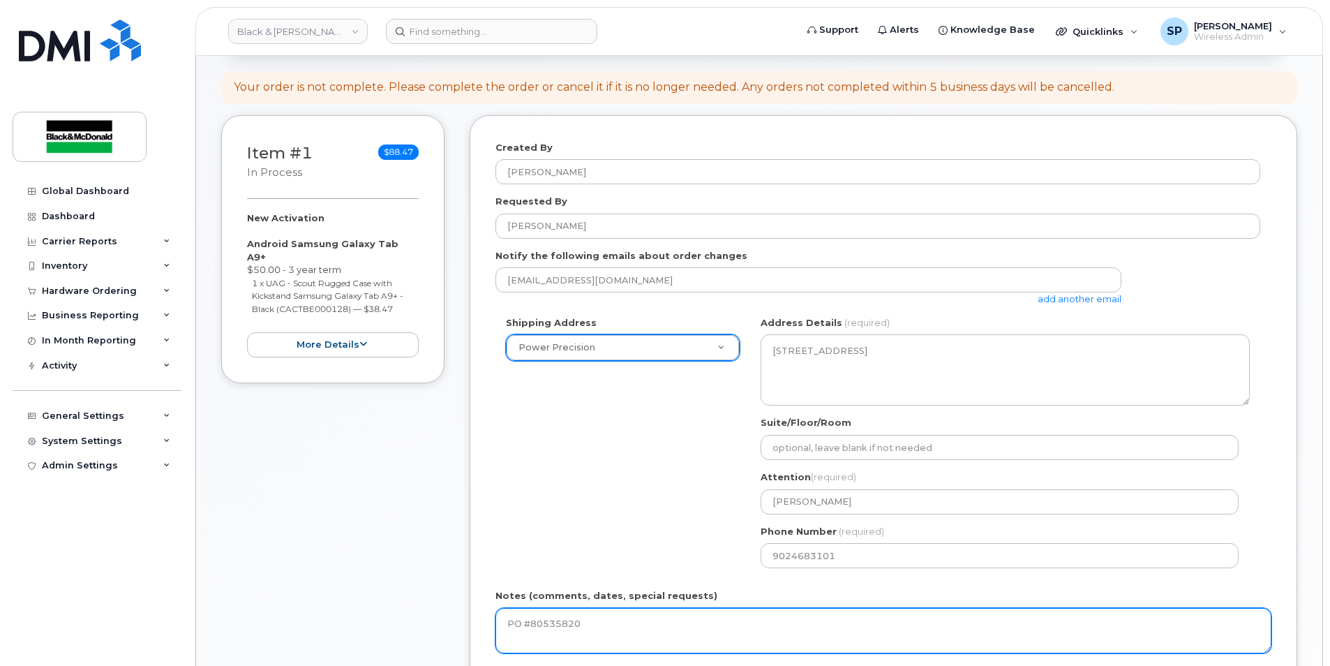
drag, startPoint x: 612, startPoint y: 623, endPoint x: 533, endPoint y: 633, distance: 80.1
click at [533, 633] on textarea "PO #80535820" at bounding box center [883, 631] width 776 height 46
click at [640, 609] on textarea "PO" at bounding box center [883, 631] width 776 height 46
type textarea "PO2398"
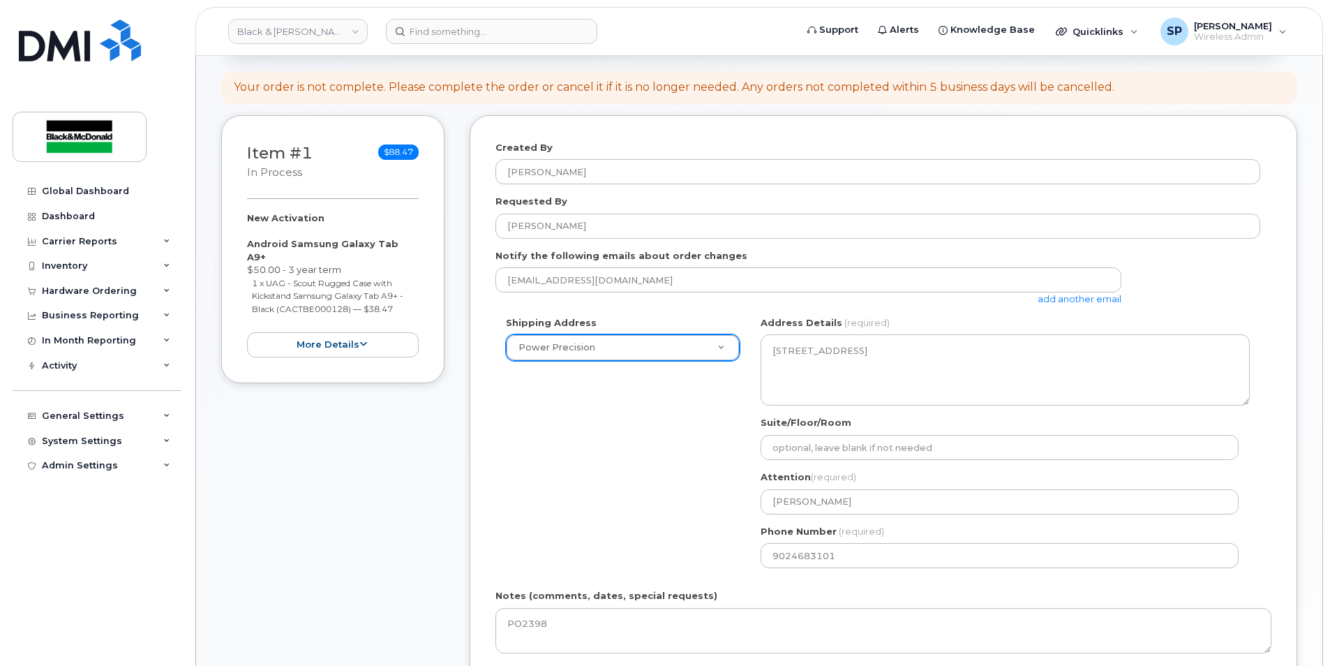
click at [599, 461] on div "Shipping Address Power Precision Power Precision NB Bathurst Search your addres…" at bounding box center [877, 447] width 765 height 262
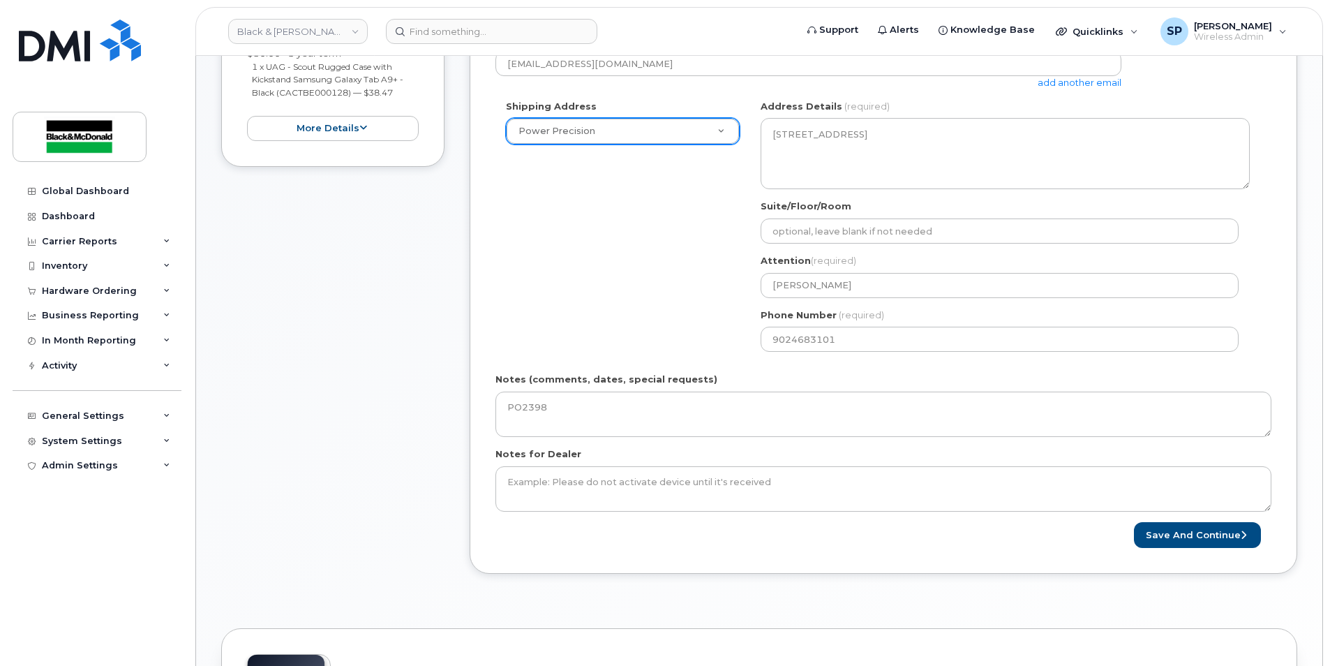
scroll to position [369, 0]
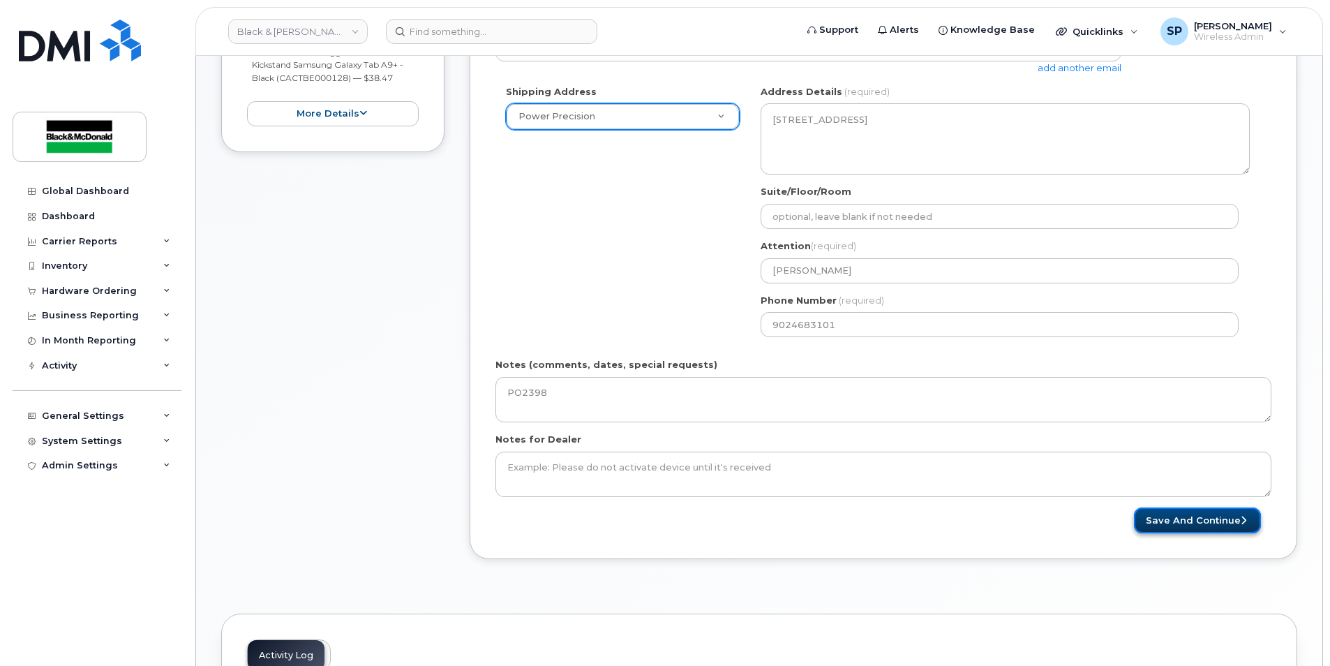
click at [1205, 528] on button "Save and Continue" at bounding box center [1197, 520] width 127 height 26
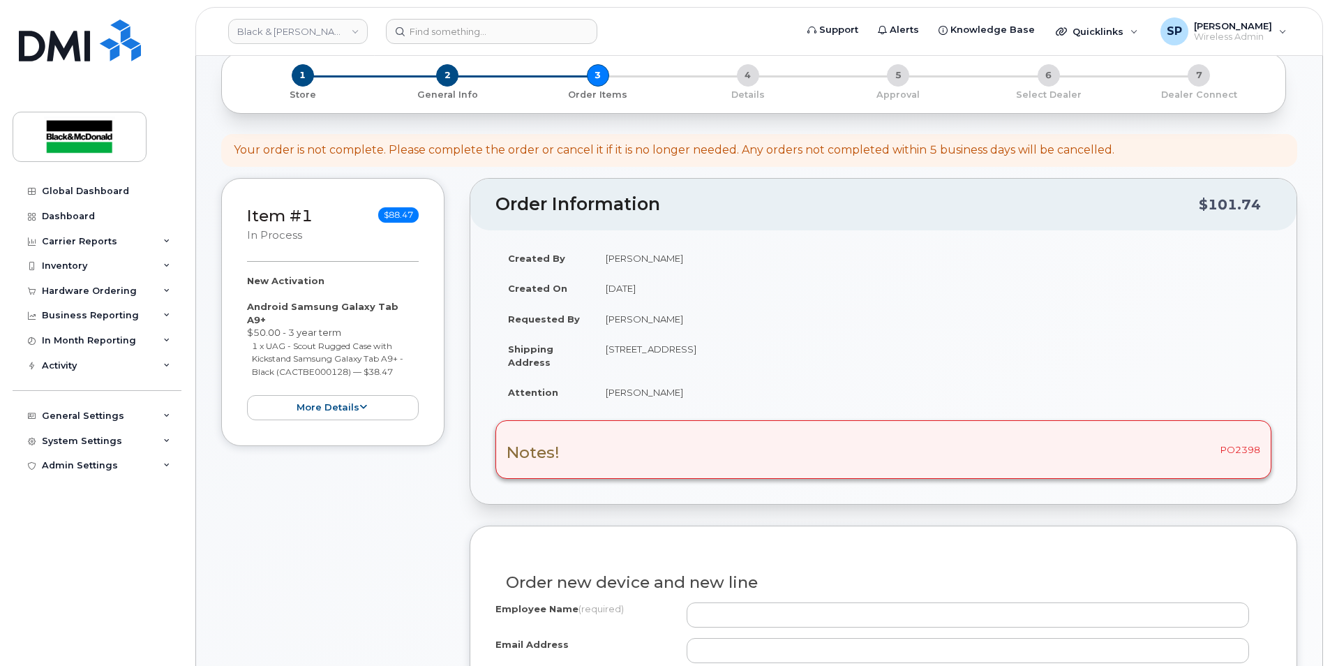
scroll to position [184, 0]
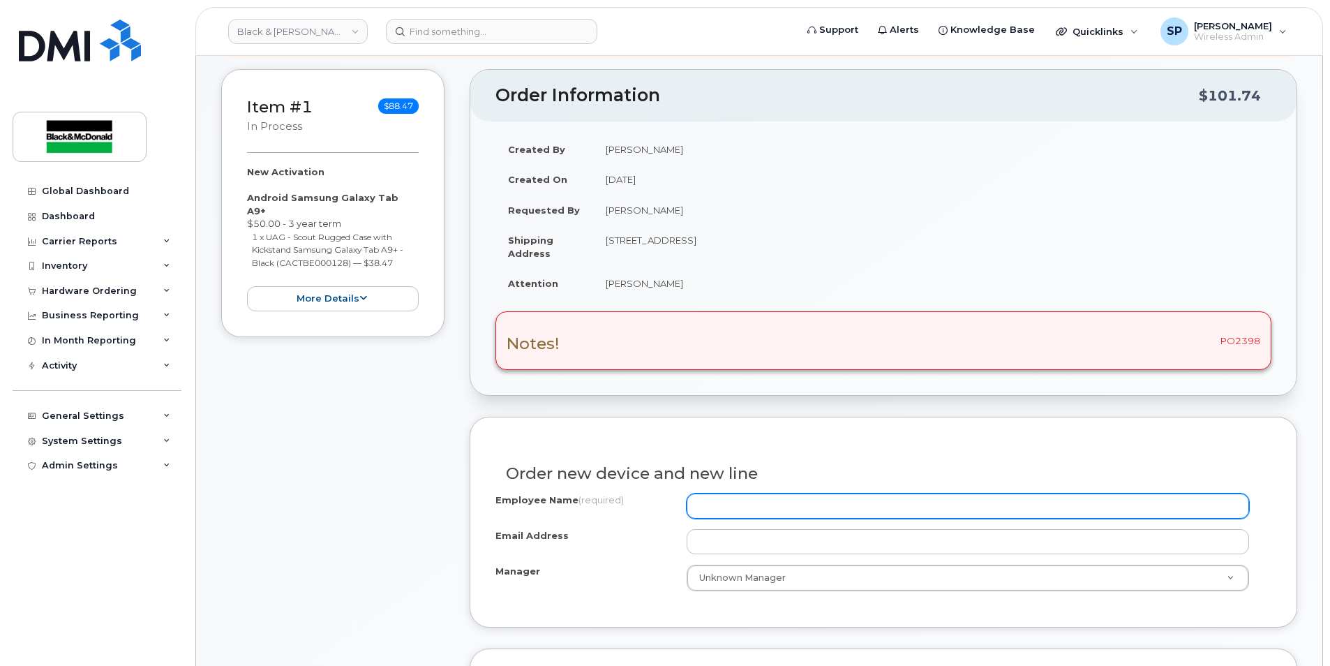
click at [718, 502] on input "Employee Name (required)" at bounding box center [967, 505] width 562 height 25
click at [718, 499] on input "Employee Name (required)" at bounding box center [967, 505] width 562 height 25
paste input "Power Precision - Tablet"
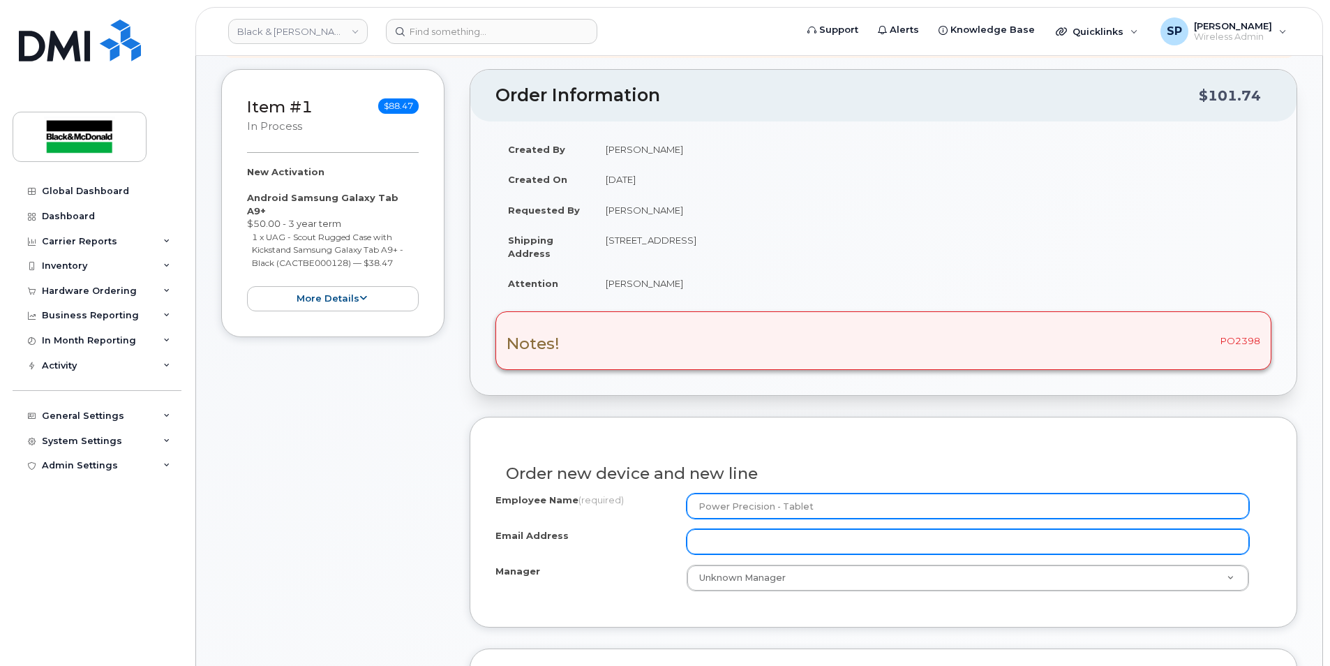
type input "Power Precision - Tablet"
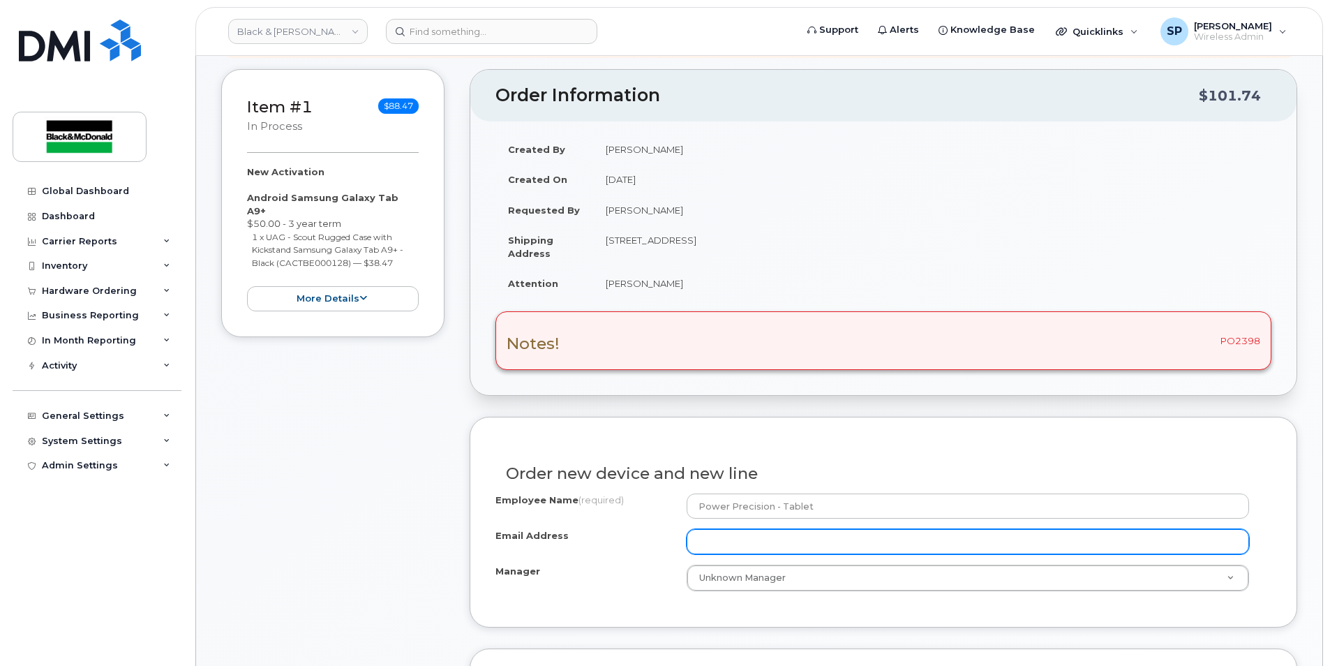
click at [719, 529] on input "Email Address" at bounding box center [967, 541] width 562 height 25
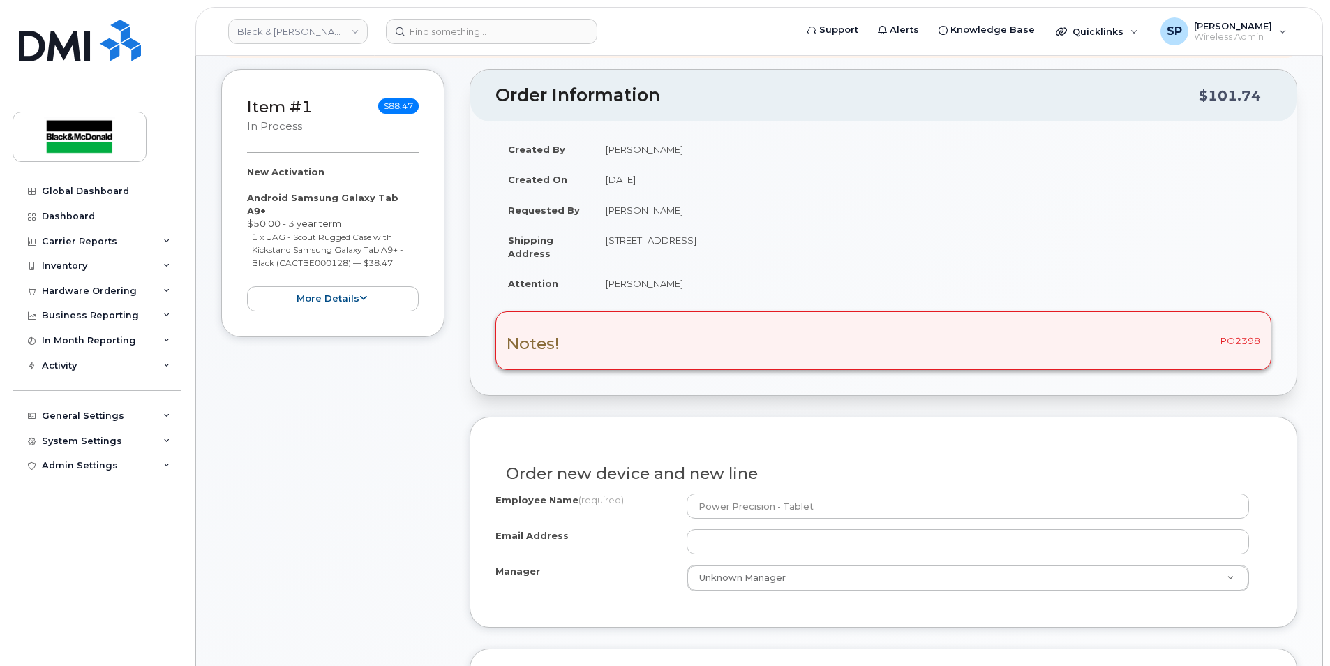
click at [631, 596] on div "Employee Name (required) Power Precision - Tablet Email Address Manager Unknown…" at bounding box center [883, 547] width 776 height 108
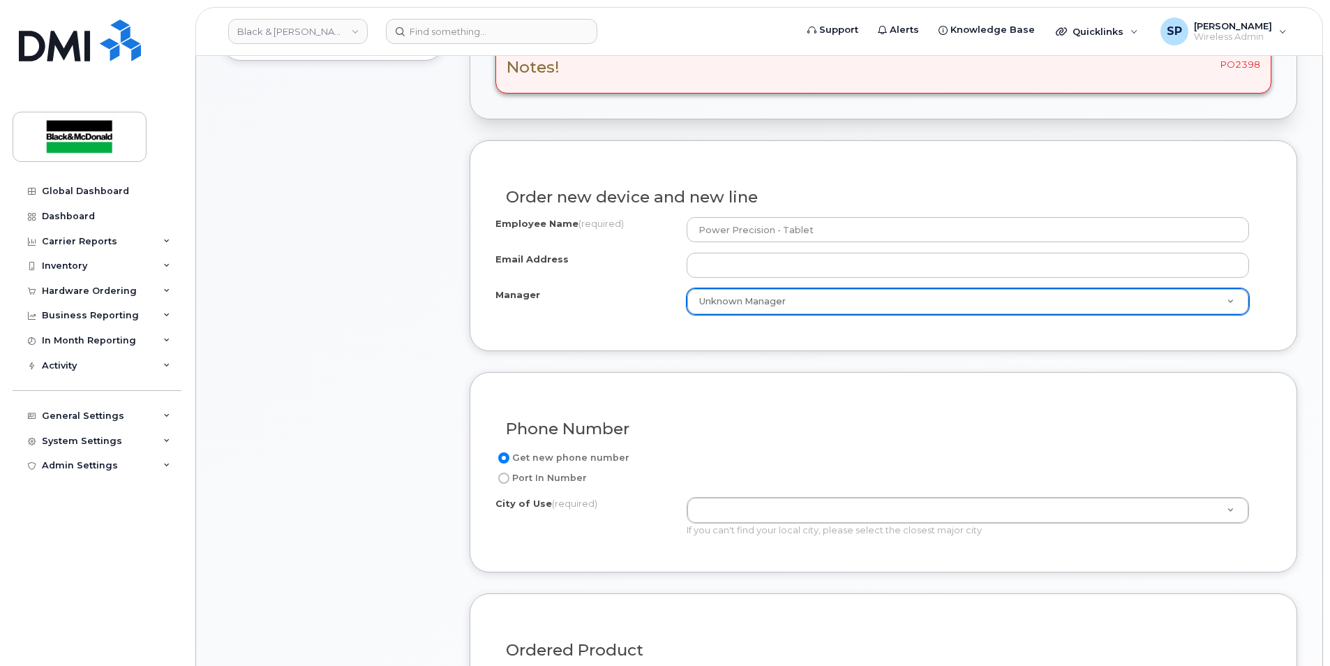
scroll to position [461, 0]
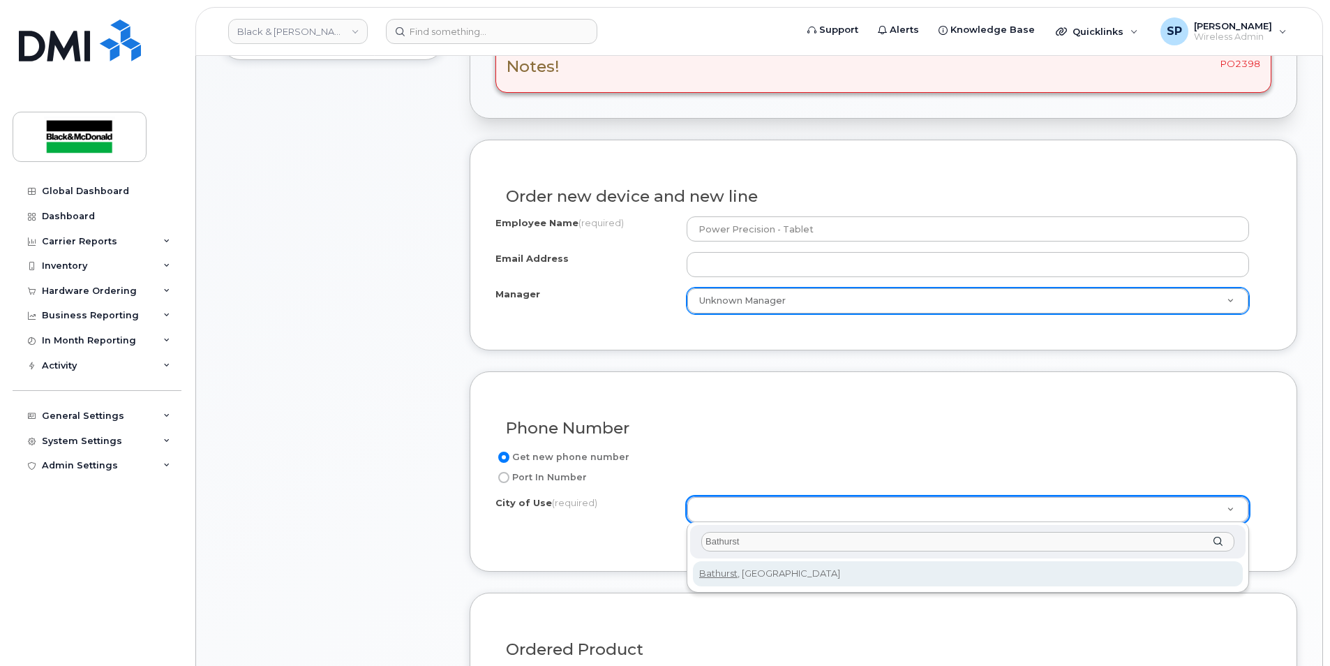
type input "Bathurst"
type input "1368"
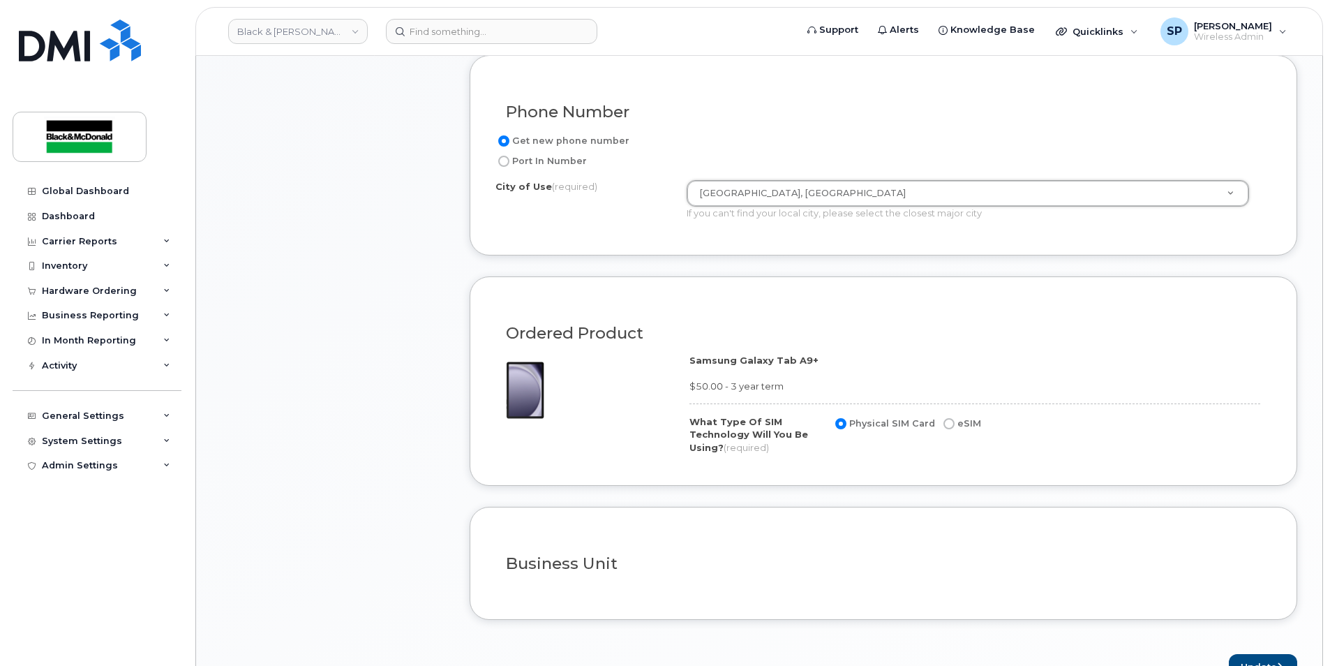
scroll to position [876, 0]
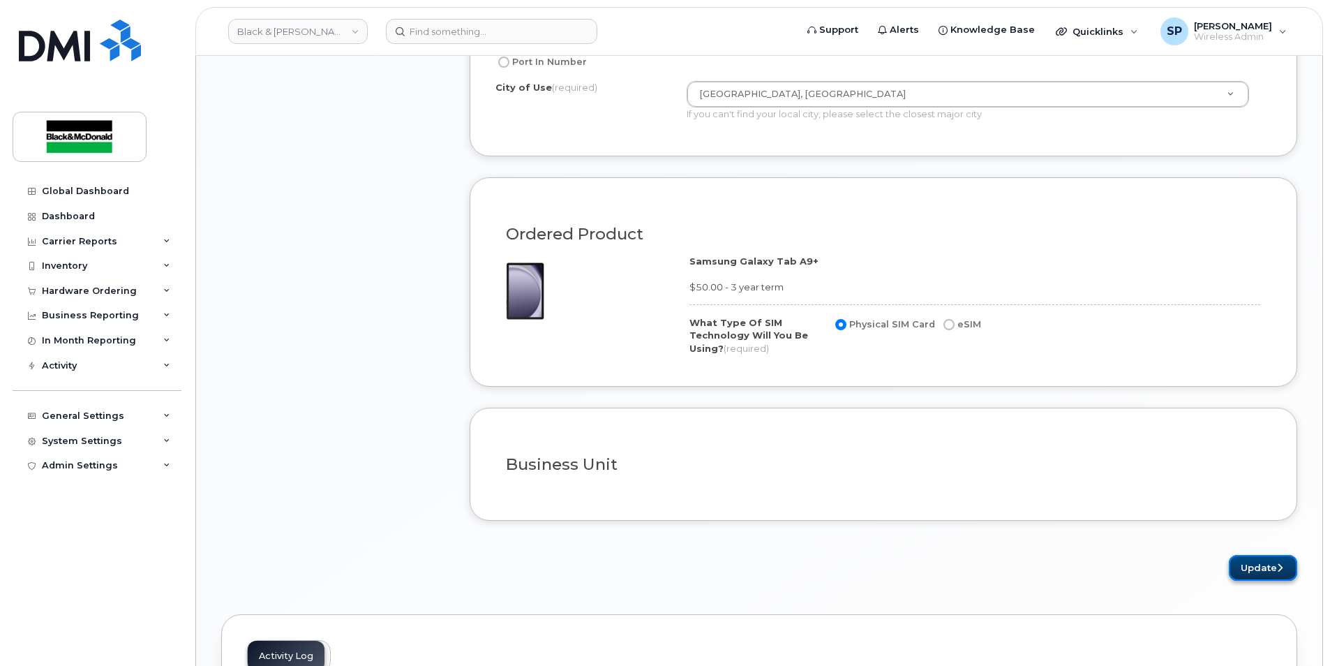
click at [1240, 566] on button "Update" at bounding box center [1262, 568] width 68 height 26
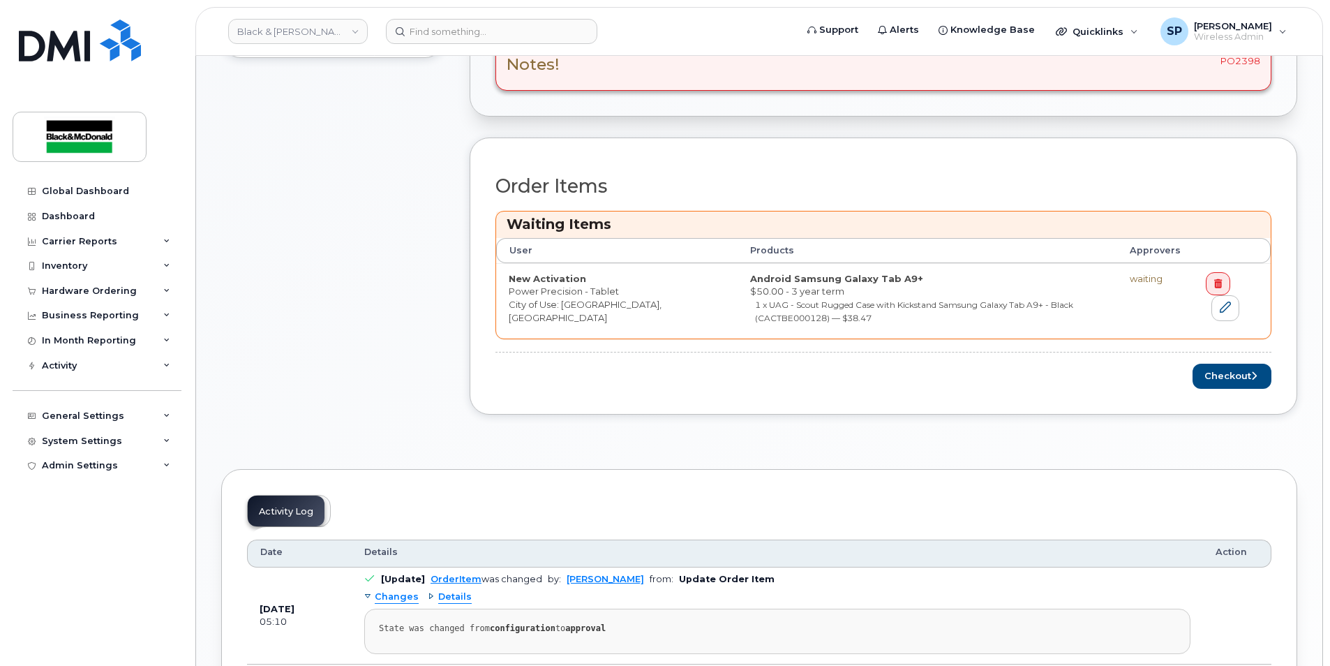
scroll to position [553, 0]
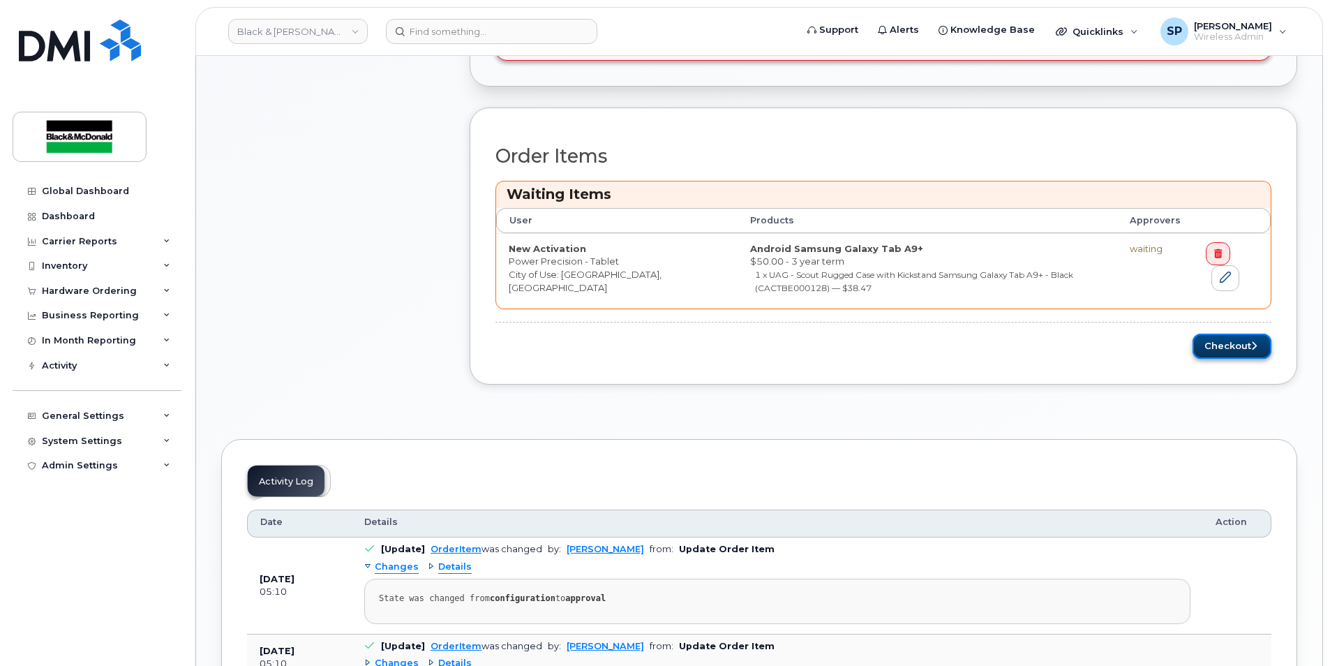
click at [1201, 336] on button "Checkout" at bounding box center [1231, 346] width 79 height 26
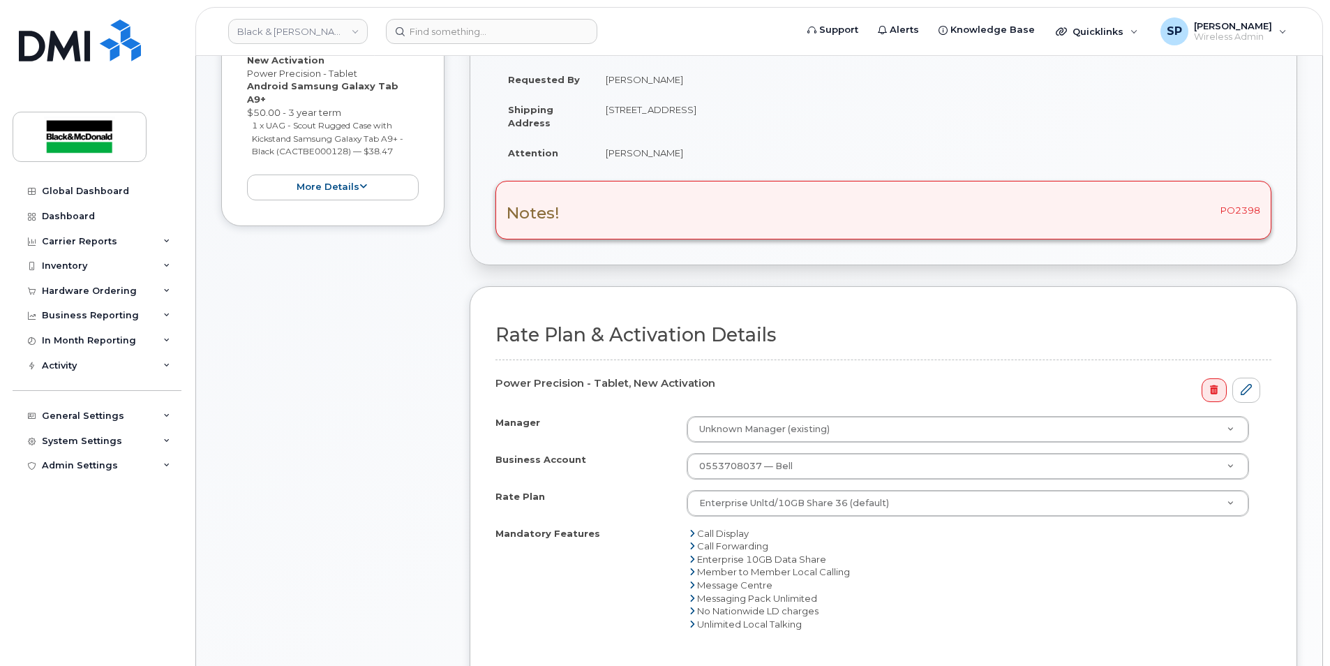
scroll to position [415, 0]
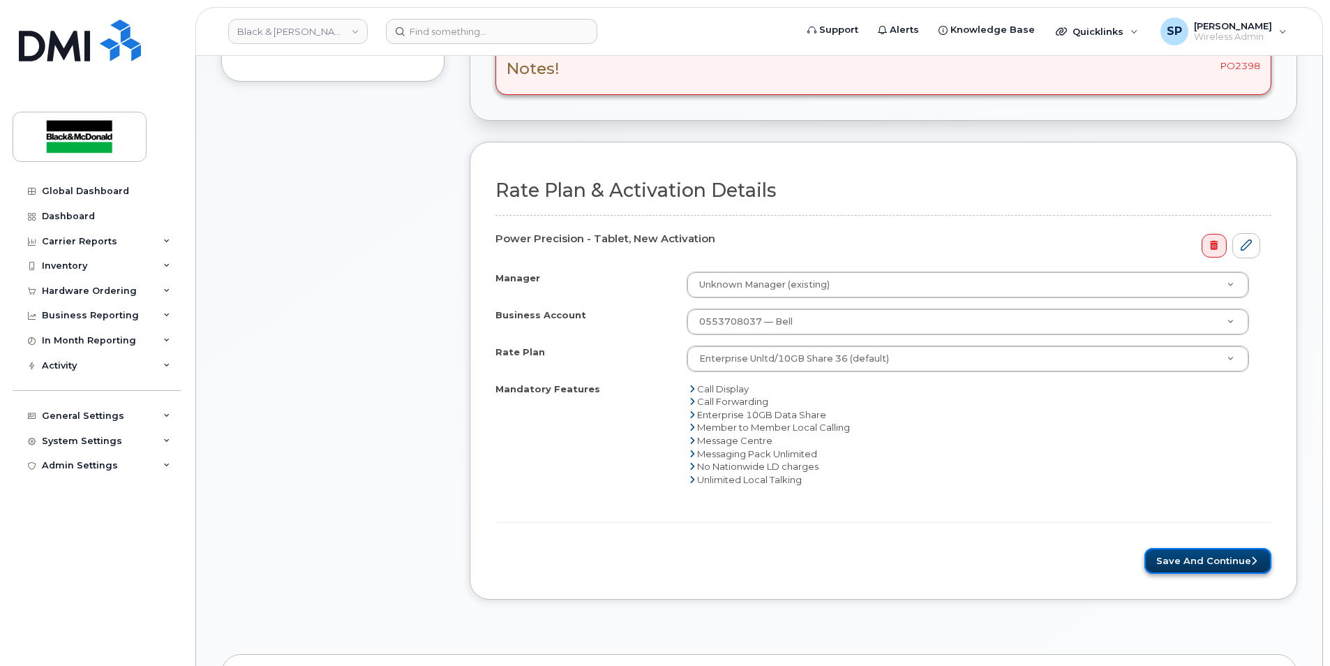
click at [1221, 567] on button "Save and Continue" at bounding box center [1207, 561] width 127 height 26
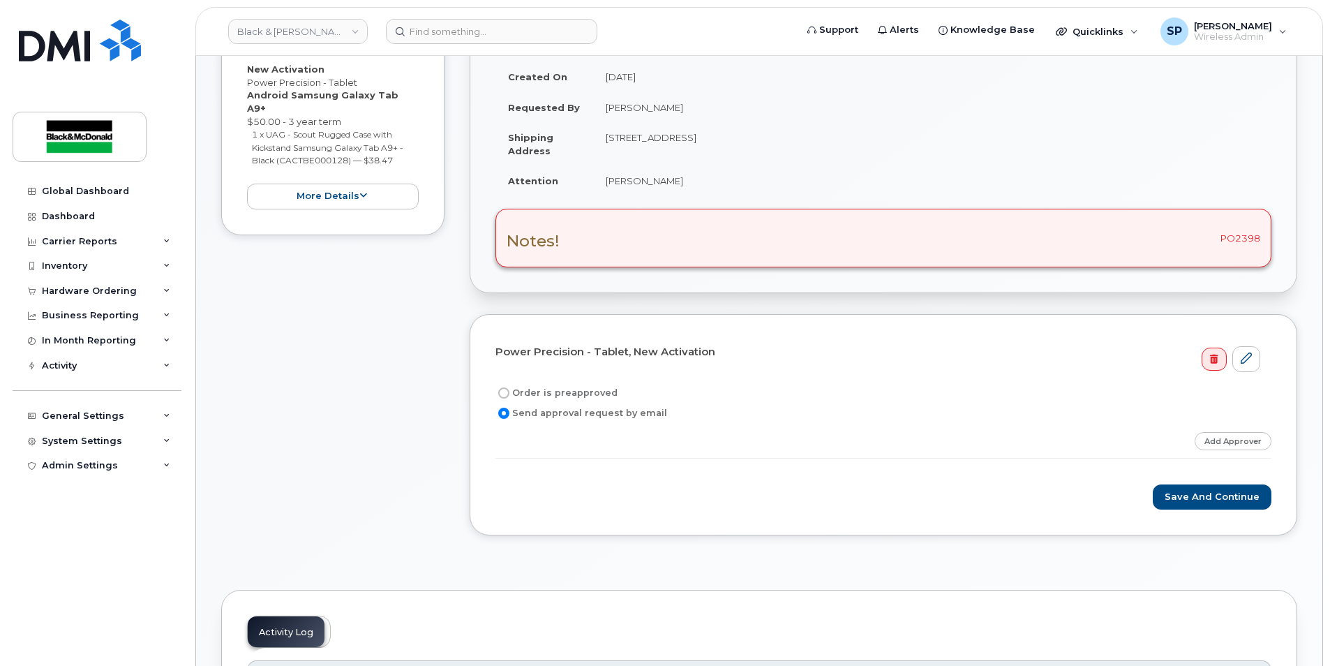
scroll to position [369, 0]
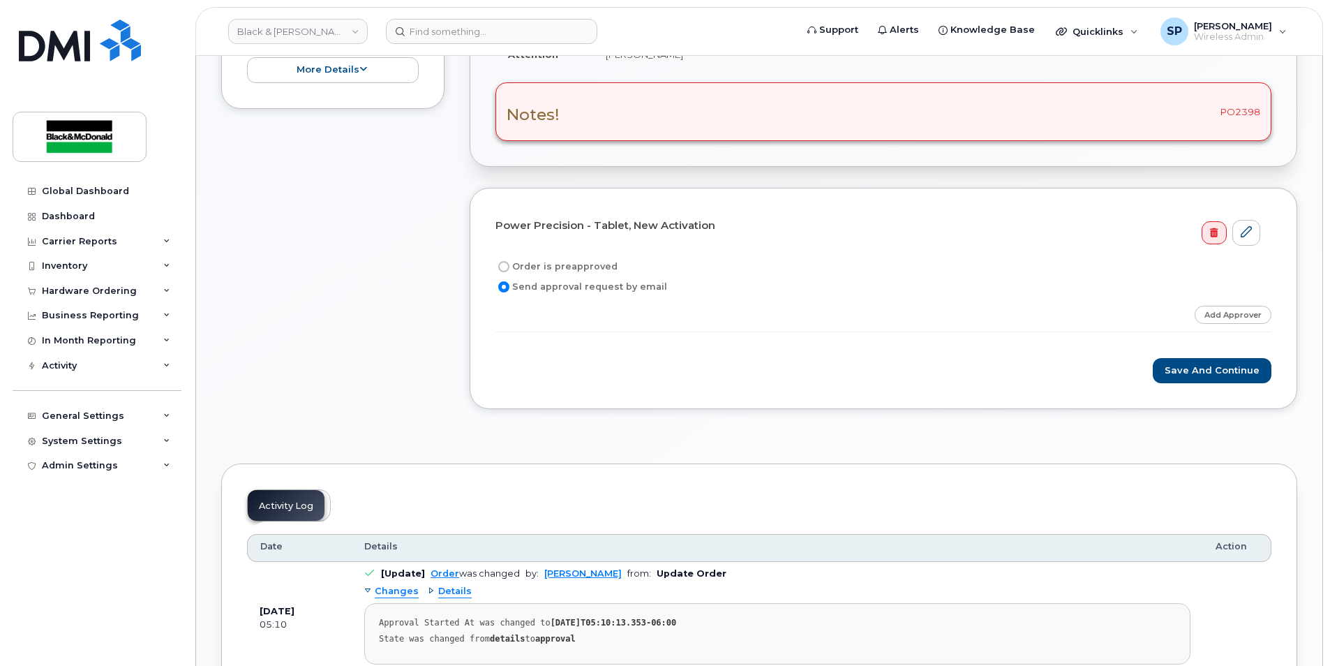
drag, startPoint x: 546, startPoint y: 269, endPoint x: 565, endPoint y: 274, distance: 19.5
click at [546, 269] on label "Order is preapproved" at bounding box center [556, 266] width 122 height 17
click at [509, 269] on input "Order is preapproved" at bounding box center [503, 266] width 11 height 11
radio input "true"
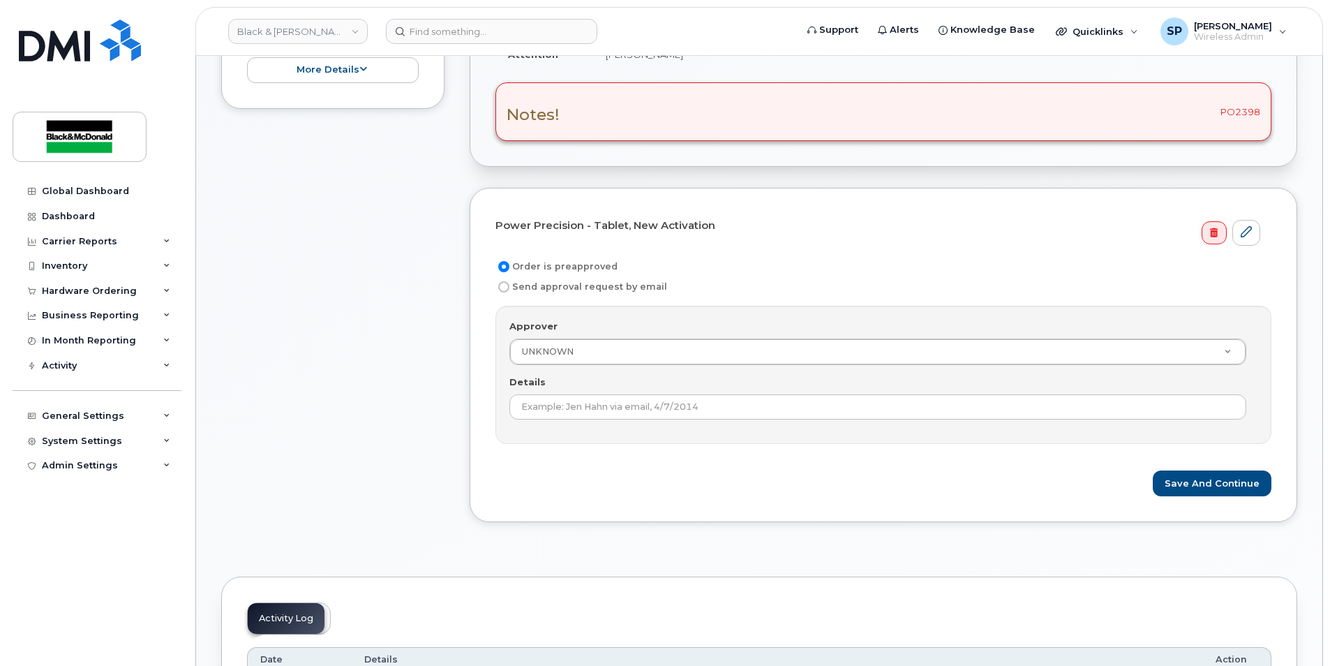
click at [899, 371] on div "Approver UNKNOWN Approver Approver UNKNOWN Unknown Manager Details" at bounding box center [883, 374] width 776 height 137
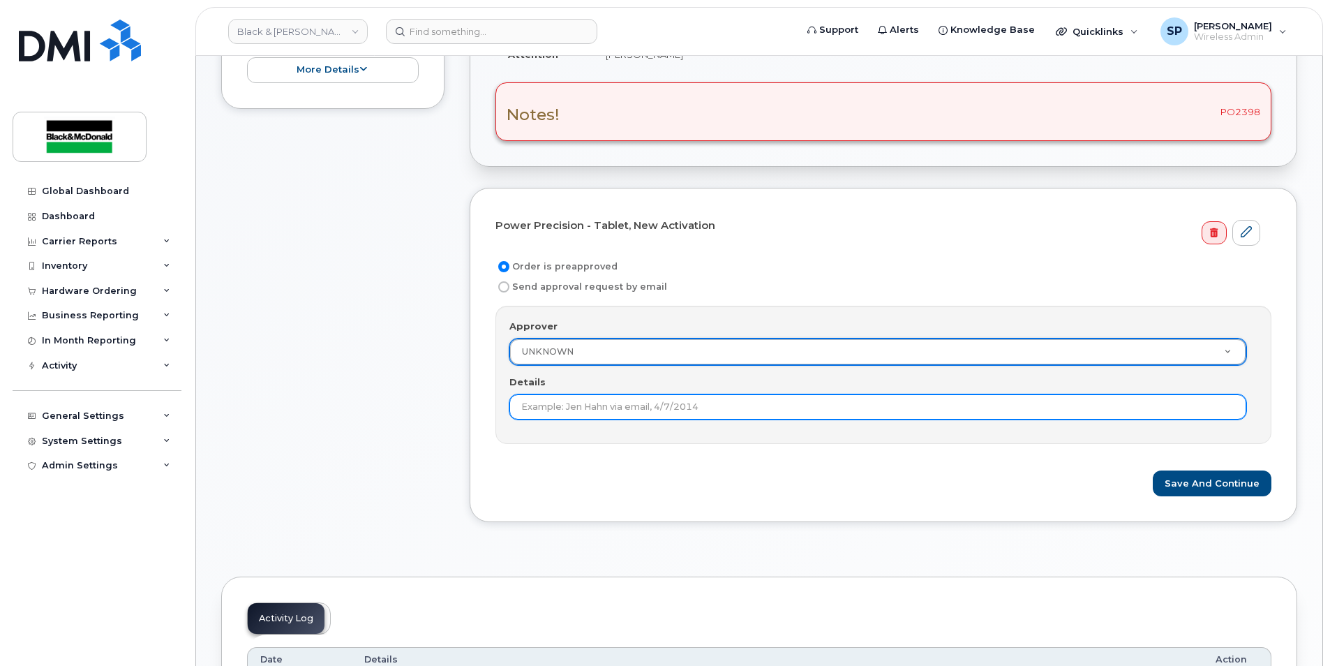
click at [720, 404] on input "Details" at bounding box center [877, 406] width 737 height 25
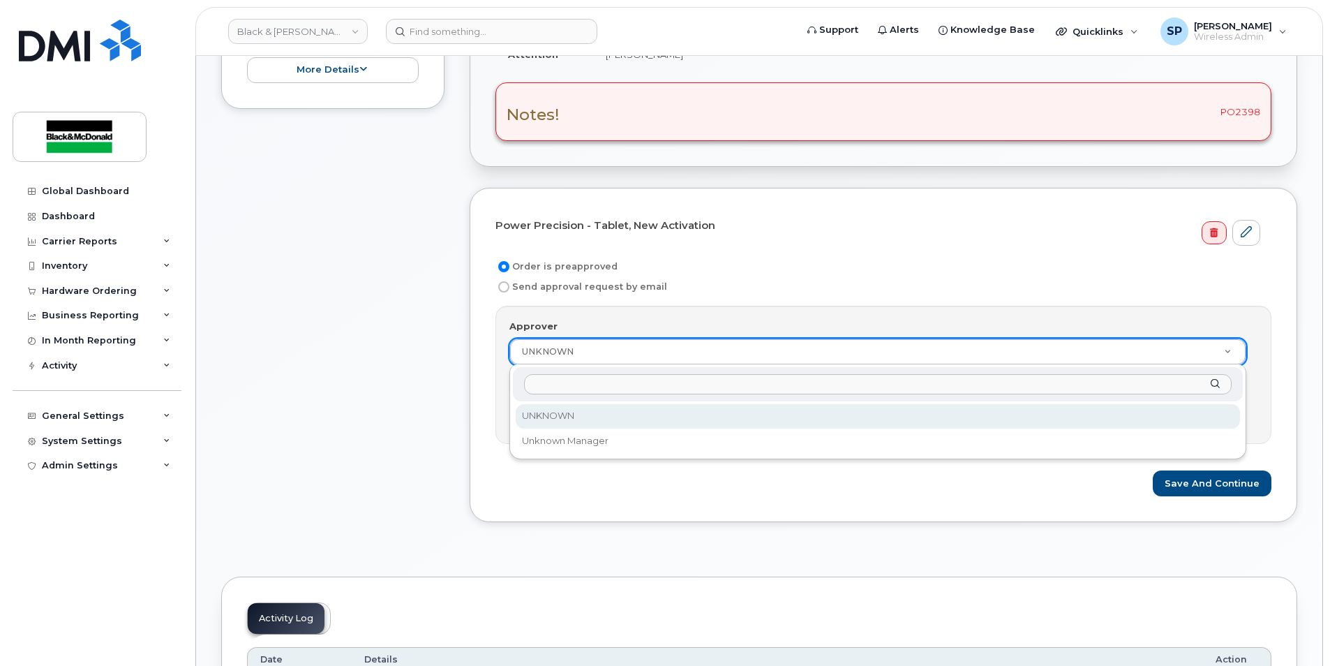
click at [611, 375] on input "Approver" at bounding box center [877, 384] width 707 height 20
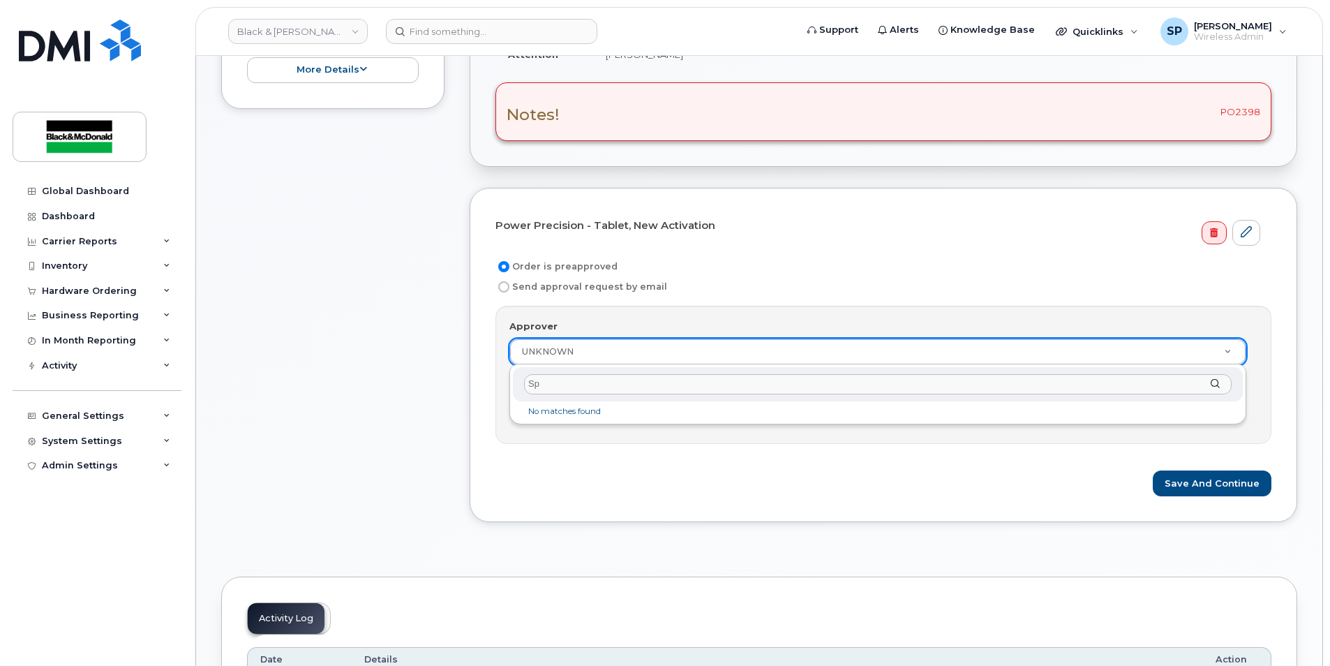
type input "S"
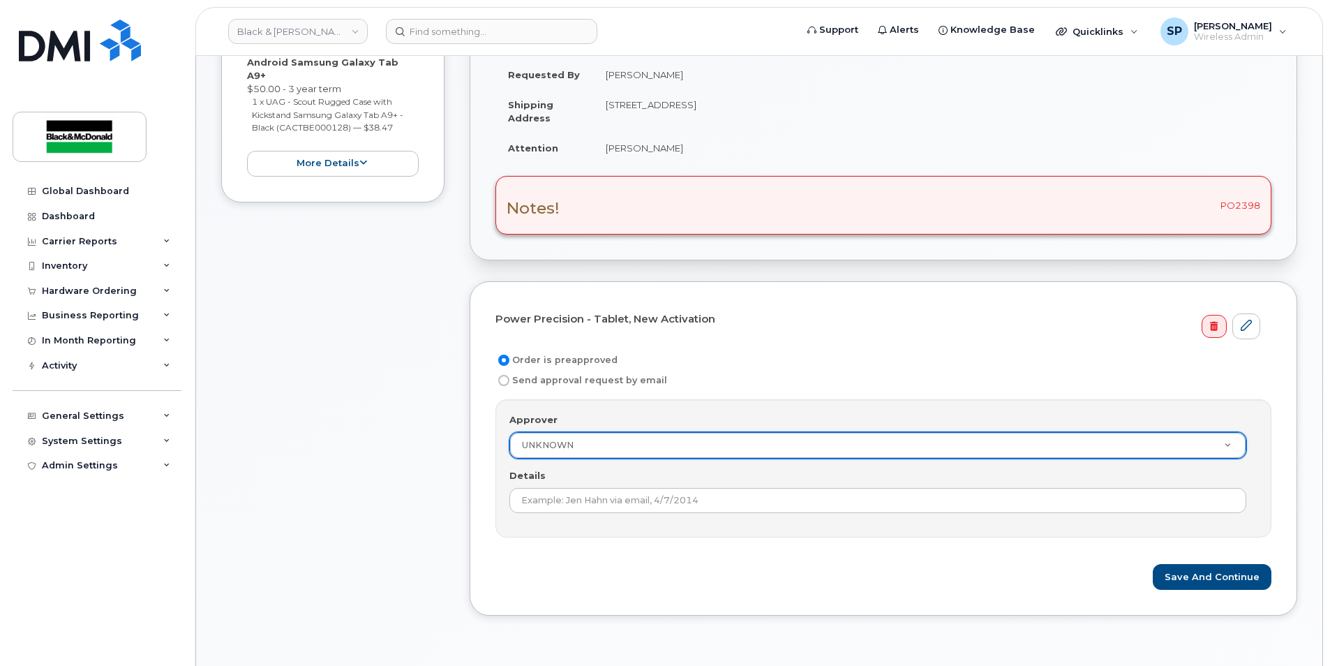
scroll to position [277, 0]
click at [1229, 582] on button "Save and Continue" at bounding box center [1211, 575] width 119 height 26
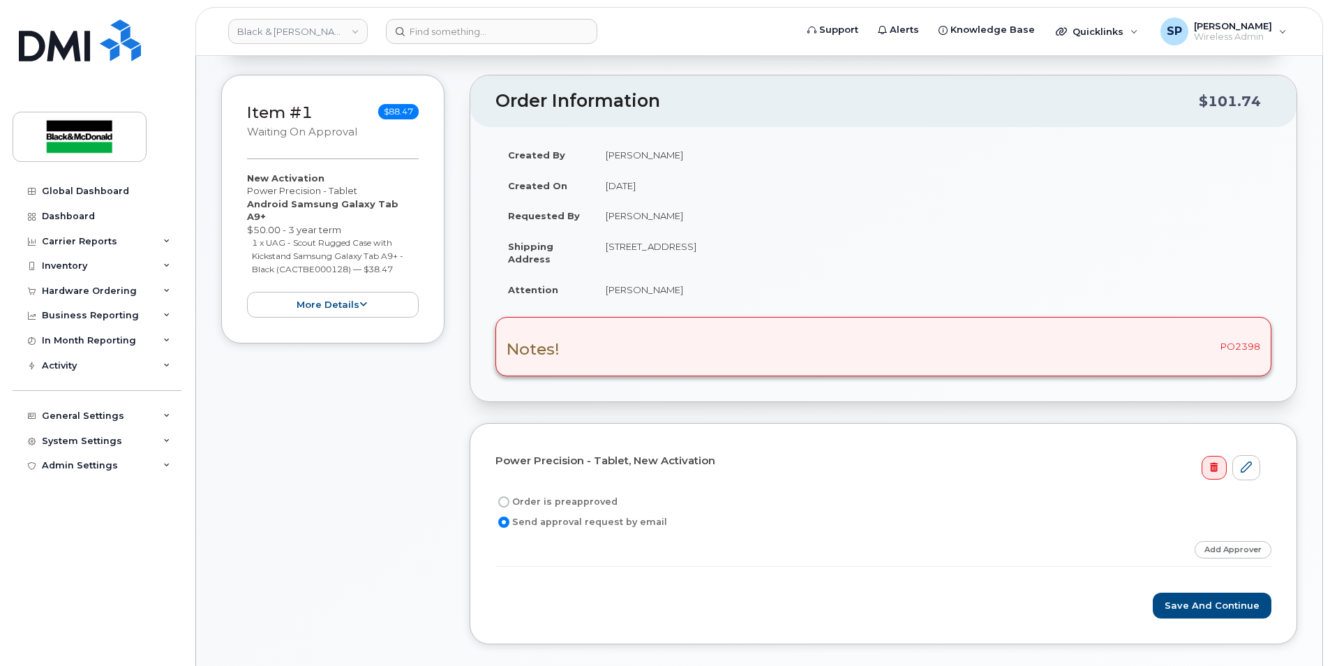
scroll to position [231, 0]
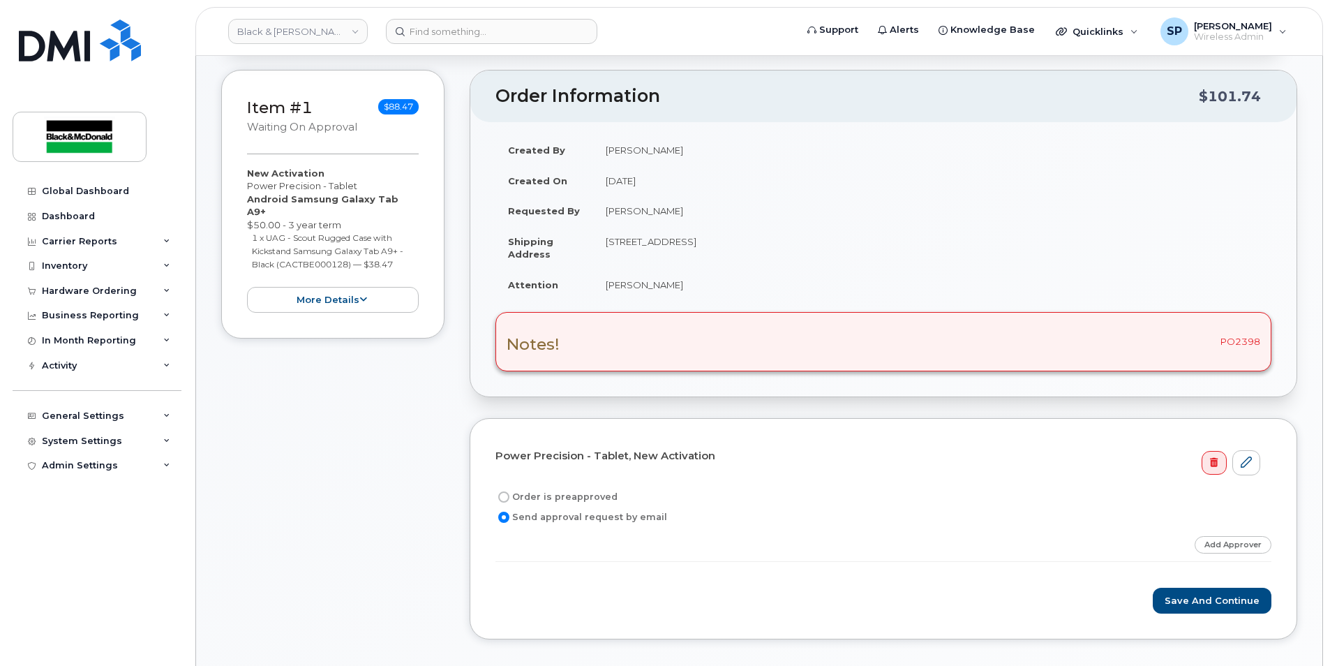
click at [581, 498] on label "Order is preapproved" at bounding box center [556, 496] width 122 height 17
click at [509, 498] on input "Order is preapproved" at bounding box center [503, 496] width 11 height 11
radio input "true"
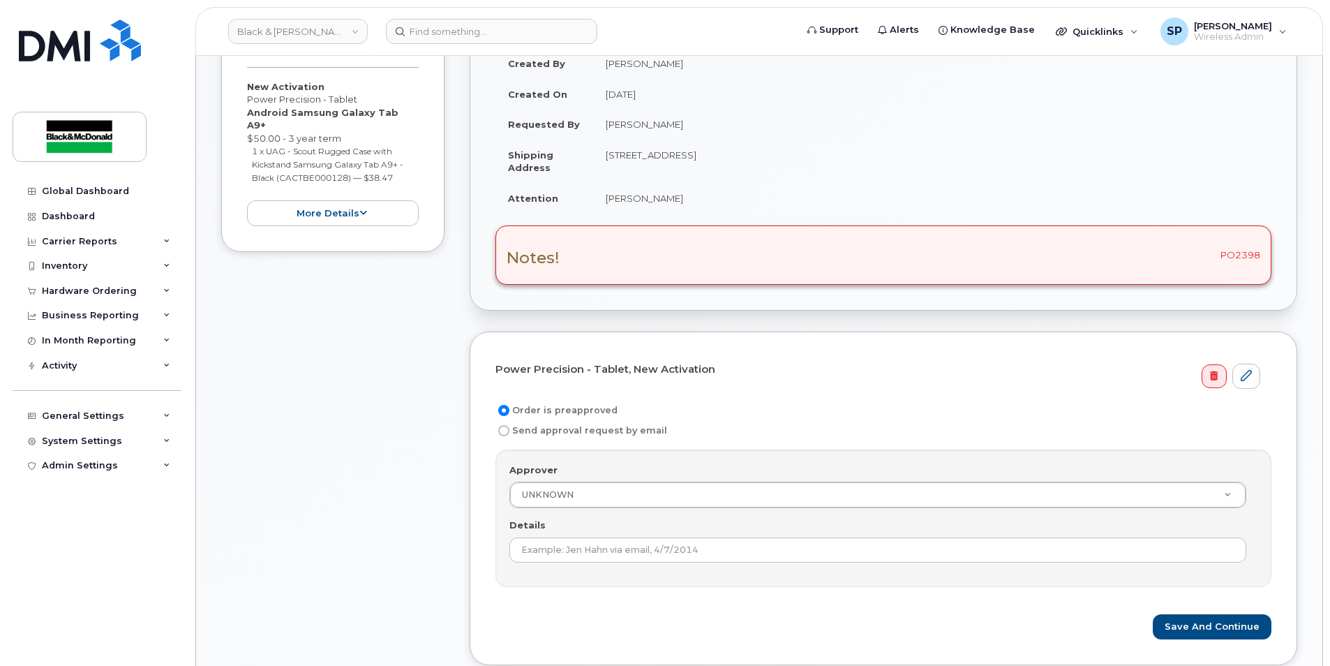
scroll to position [323, 0]
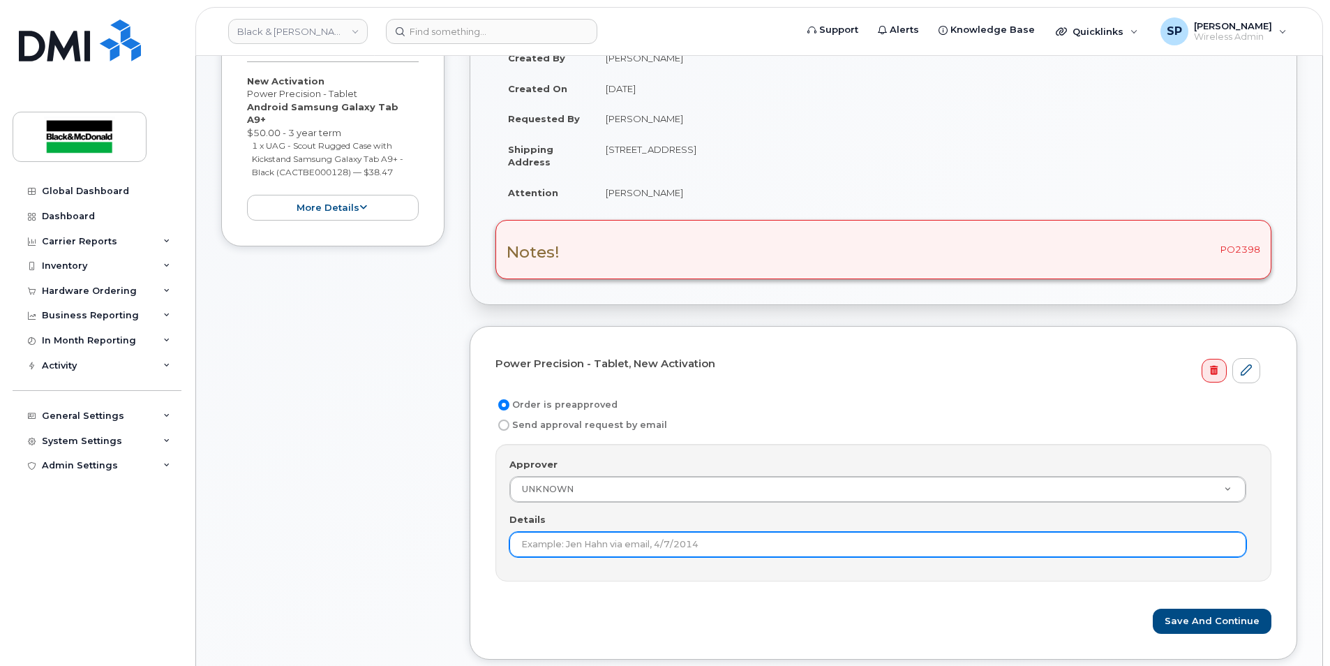
click at [545, 550] on input "Details" at bounding box center [877, 544] width 737 height 25
type input "Jason Caissie"
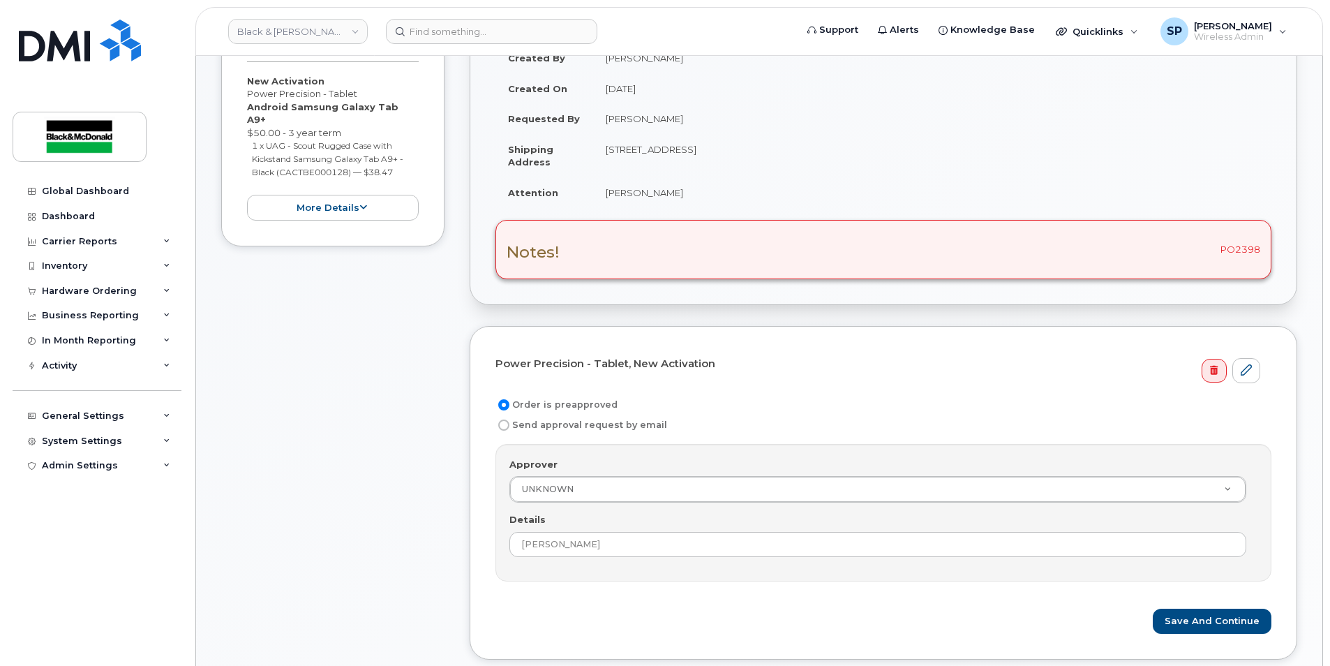
click at [958, 591] on form "Power Precision - Tablet, New Activation Order is preapproved Send approval req…" at bounding box center [883, 493] width 776 height 283
click at [1197, 606] on form "Power Precision - Tablet, New Activation Order is preapproved Send approval req…" at bounding box center [883, 493] width 776 height 283
click at [1197, 612] on button "Save and Continue" at bounding box center [1211, 621] width 119 height 26
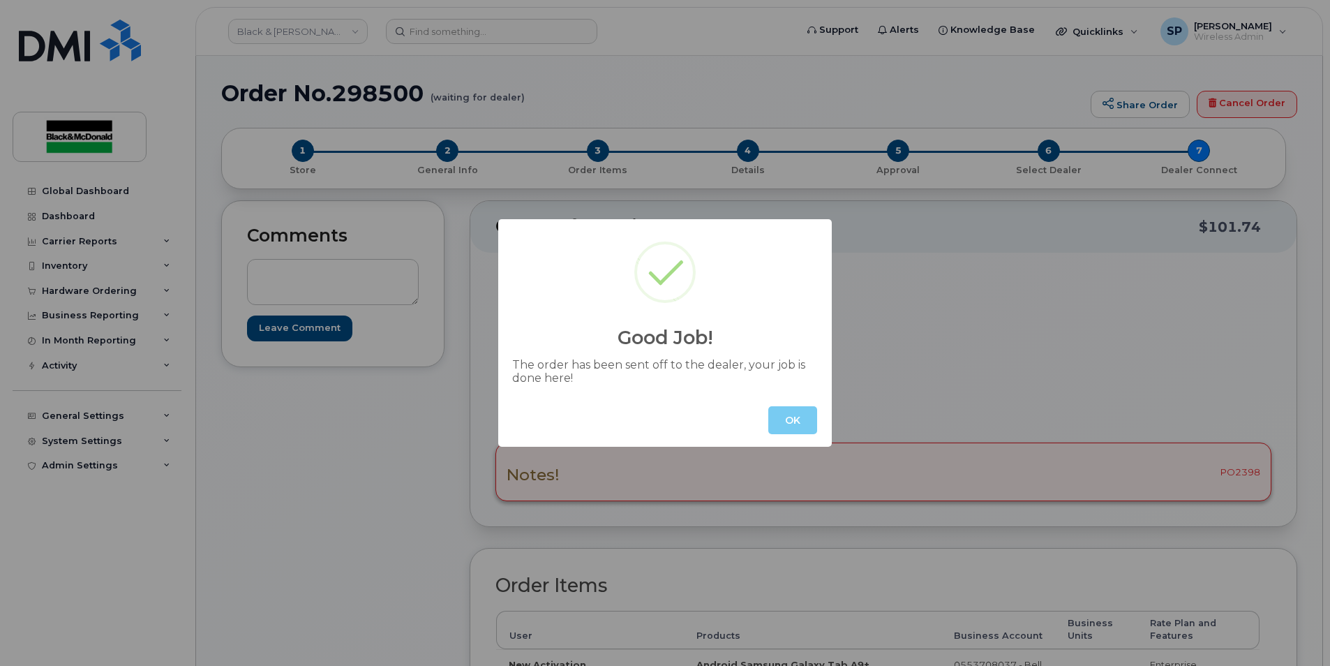
click at [781, 423] on button "OK" at bounding box center [792, 420] width 49 height 28
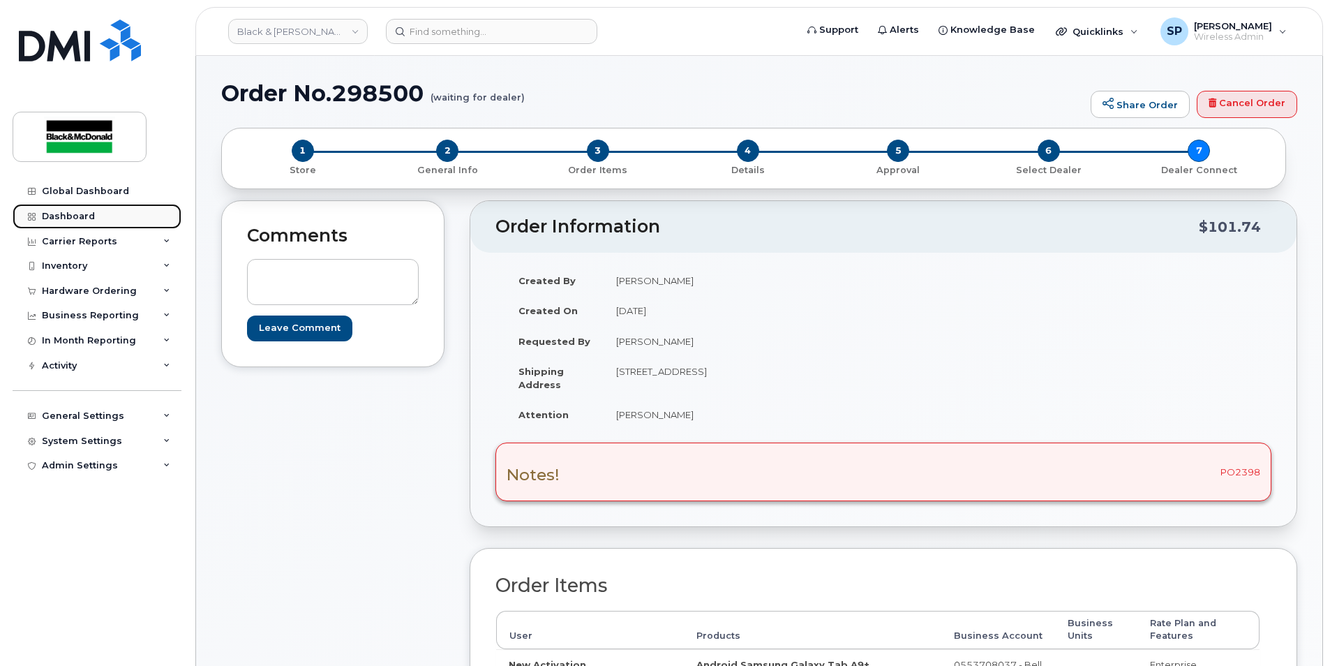
click at [128, 214] on link "Dashboard" at bounding box center [97, 216] width 169 height 25
